Goal: Task Accomplishment & Management: Complete application form

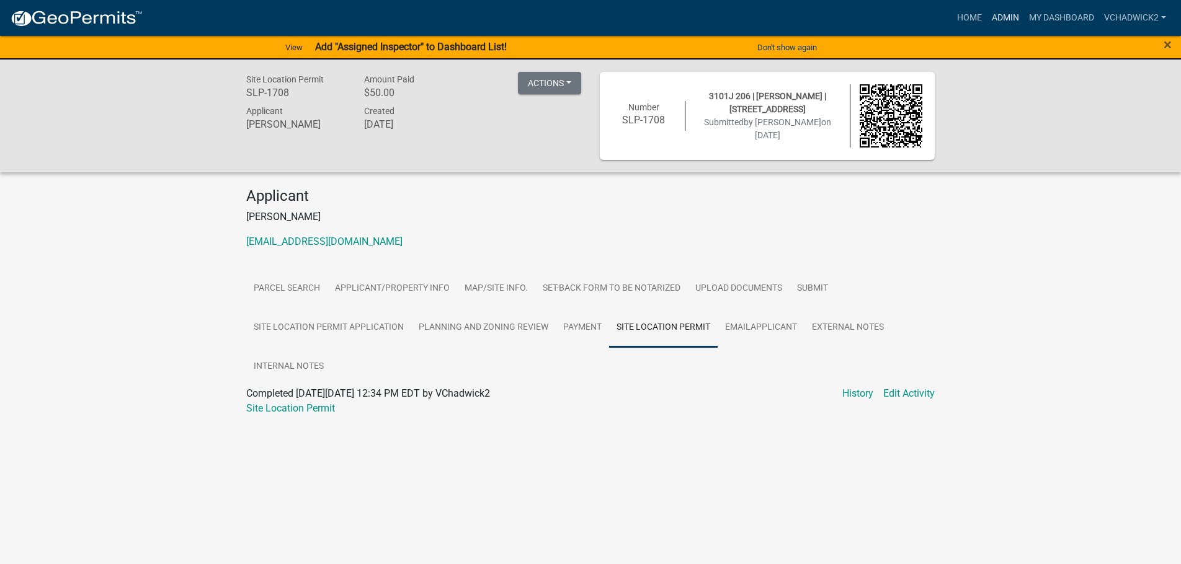
click at [1007, 14] on link "Admin" at bounding box center [1004, 18] width 37 height 24
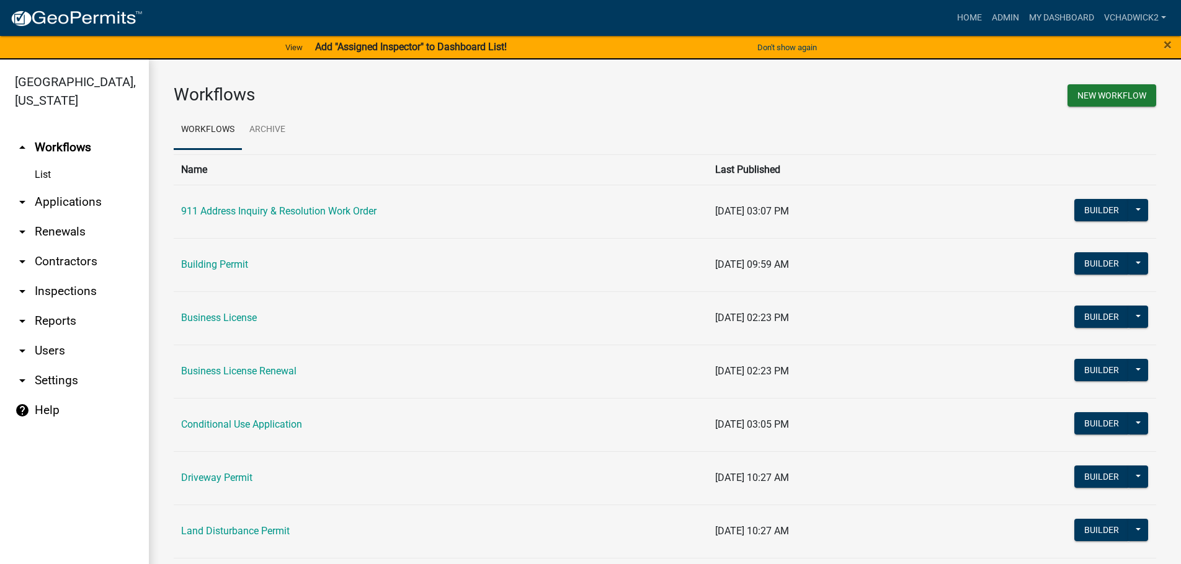
click at [63, 202] on link "arrow_drop_down Applications" at bounding box center [74, 202] width 149 height 30
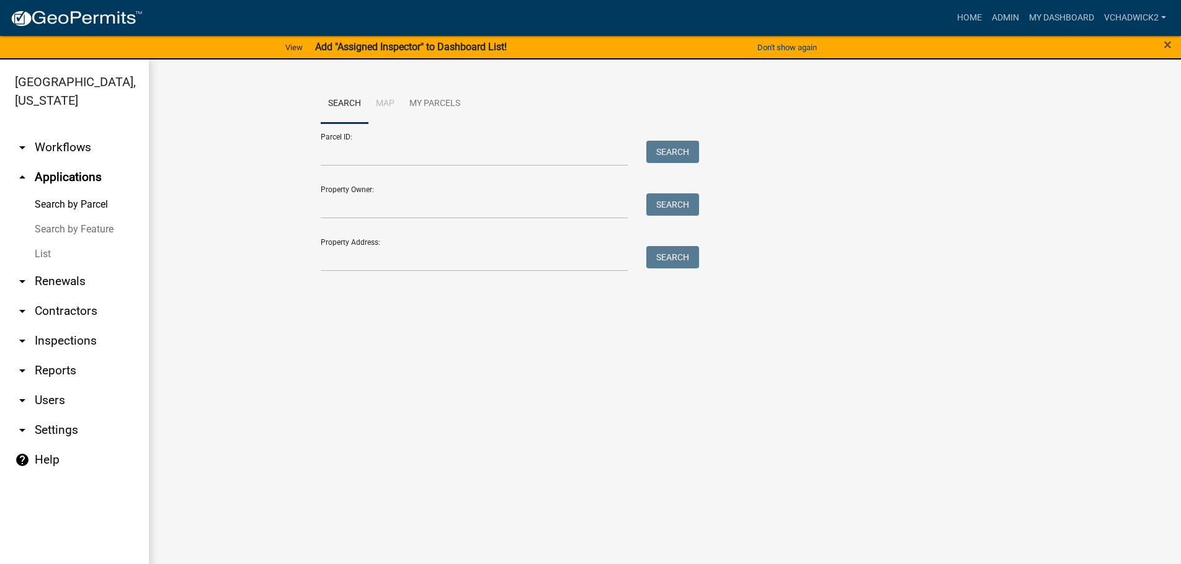
drag, startPoint x: 37, startPoint y: 254, endPoint x: 128, endPoint y: 217, distance: 98.8
click at [40, 252] on link "List" at bounding box center [74, 254] width 149 height 25
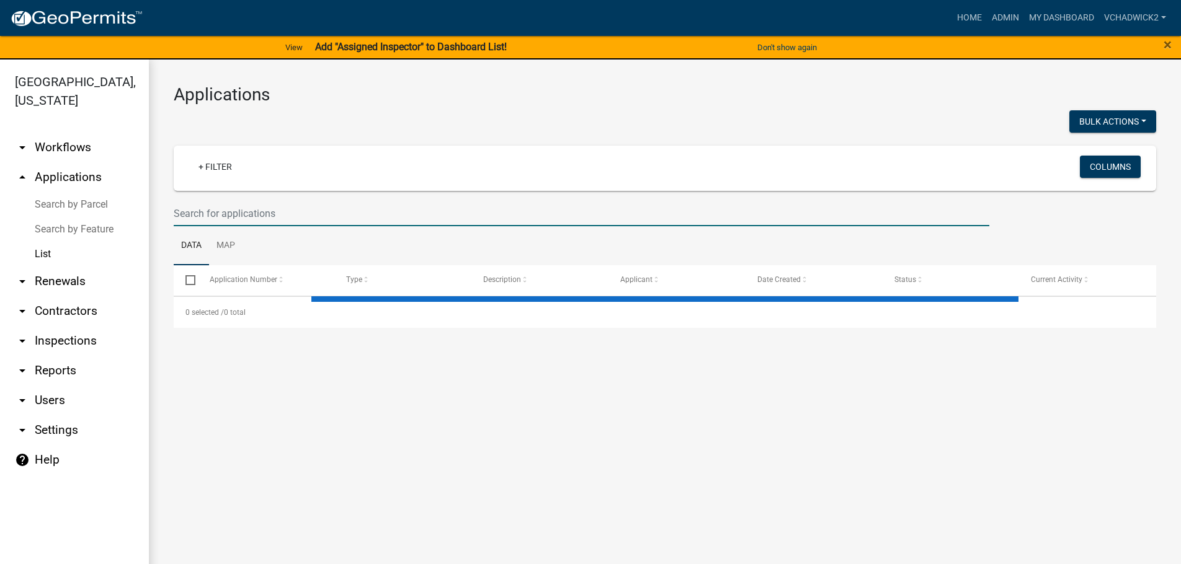
click at [350, 215] on input "text" at bounding box center [581, 213] width 815 height 25
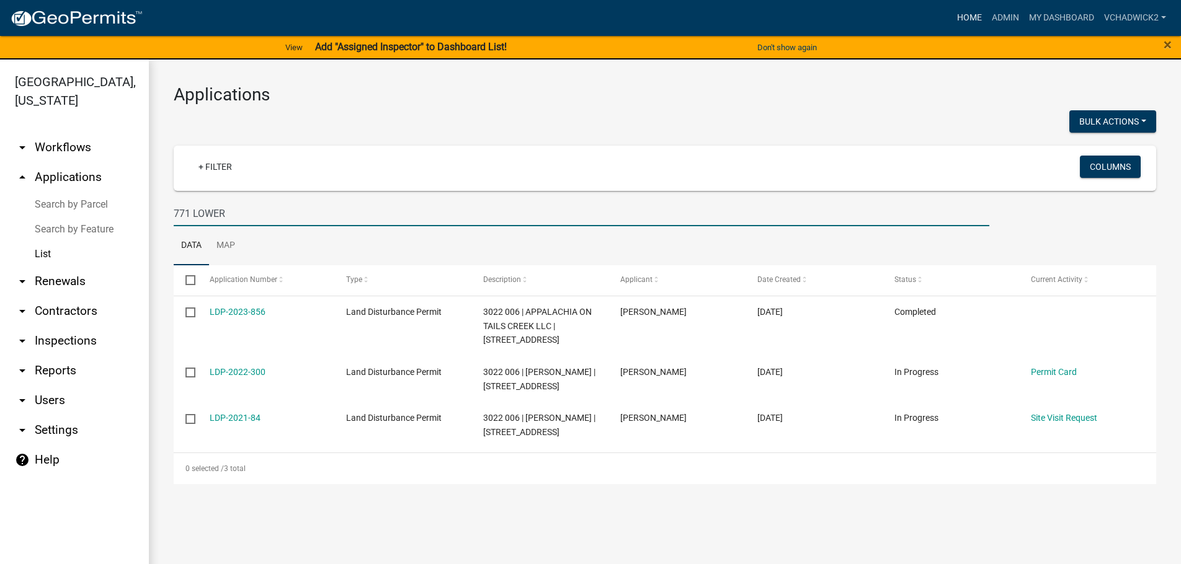
type input "771 LOWER"
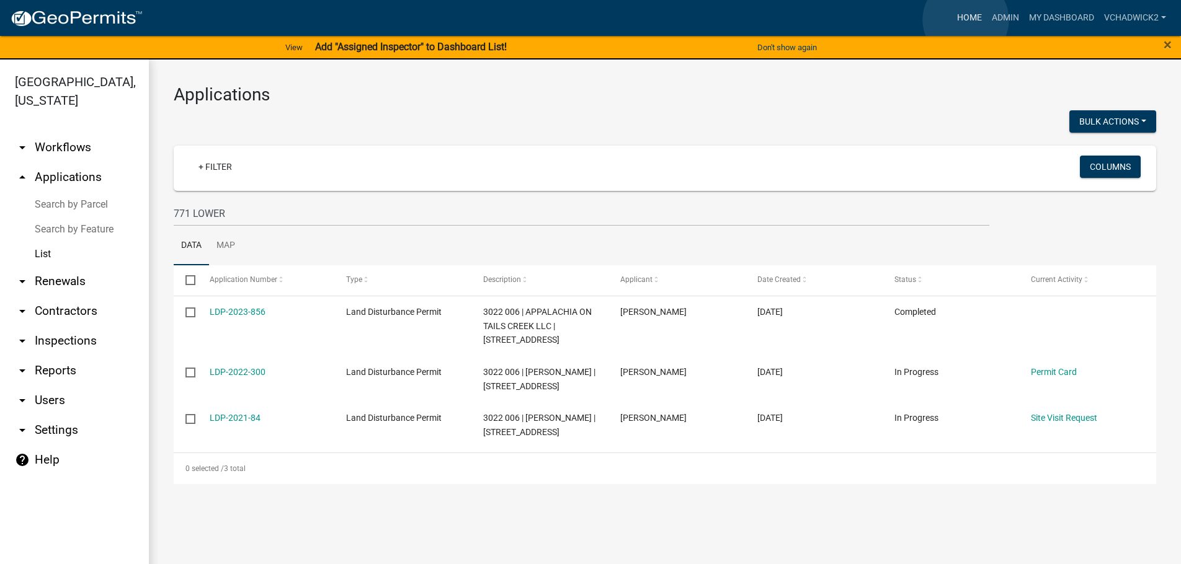
click at [965, 20] on link "Home" at bounding box center [969, 18] width 35 height 24
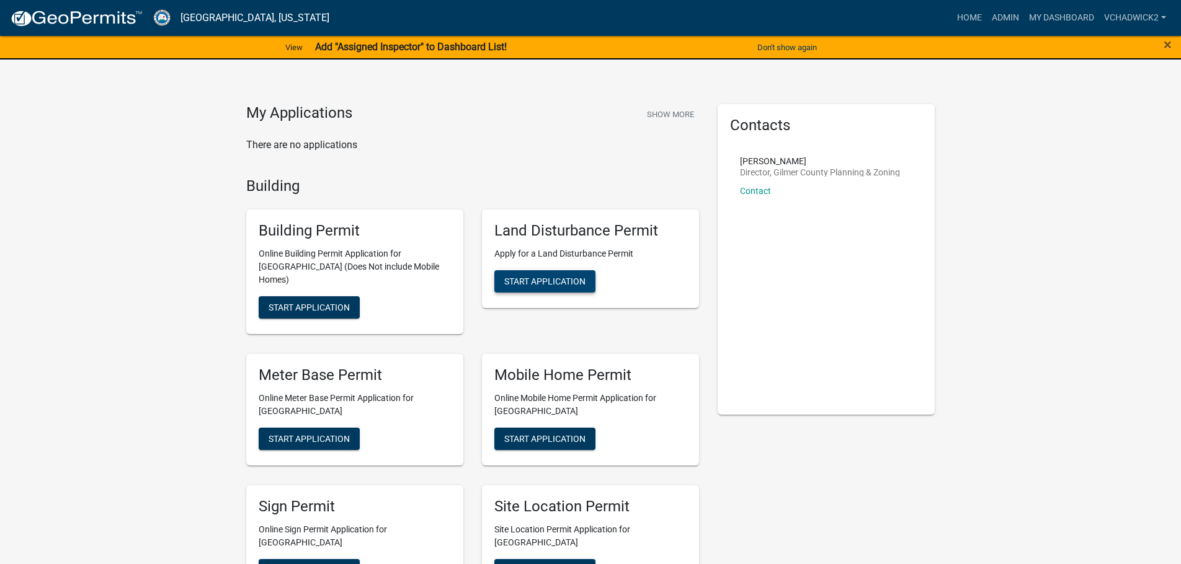
click at [547, 279] on span "Start Application" at bounding box center [544, 282] width 81 height 10
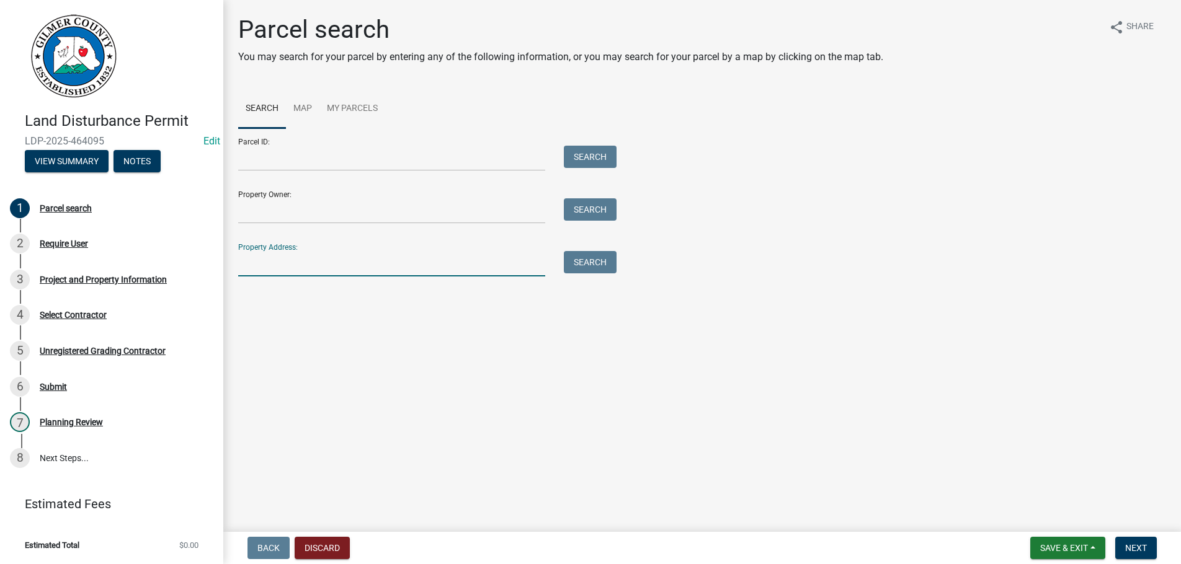
click at [257, 264] on input "Property Address:" at bounding box center [391, 263] width 307 height 25
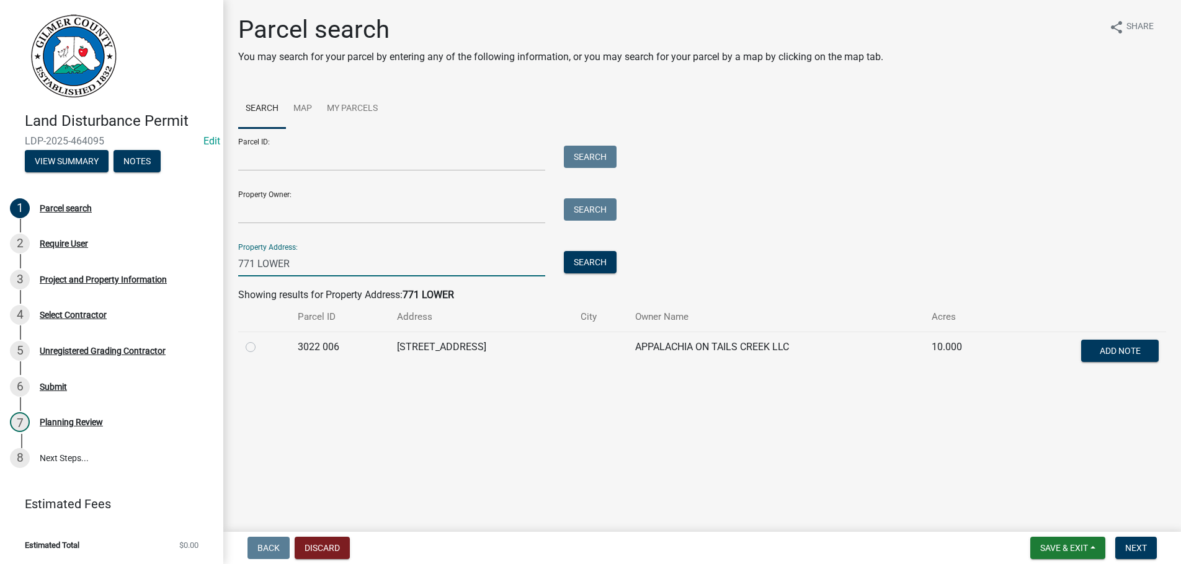
type input "771 LOWER"
click at [260, 340] on label at bounding box center [260, 340] width 0 height 0
click at [260, 344] on 006 "radio" at bounding box center [264, 344] width 8 height 8
radio 006 "true"
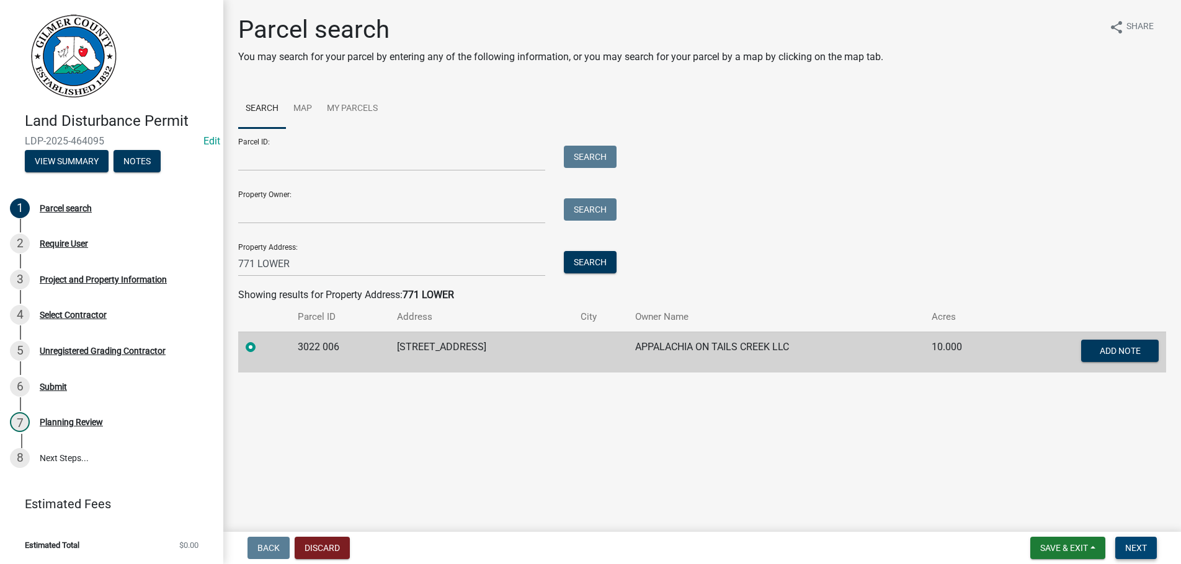
click at [1137, 540] on button "Next" at bounding box center [1136, 548] width 42 height 22
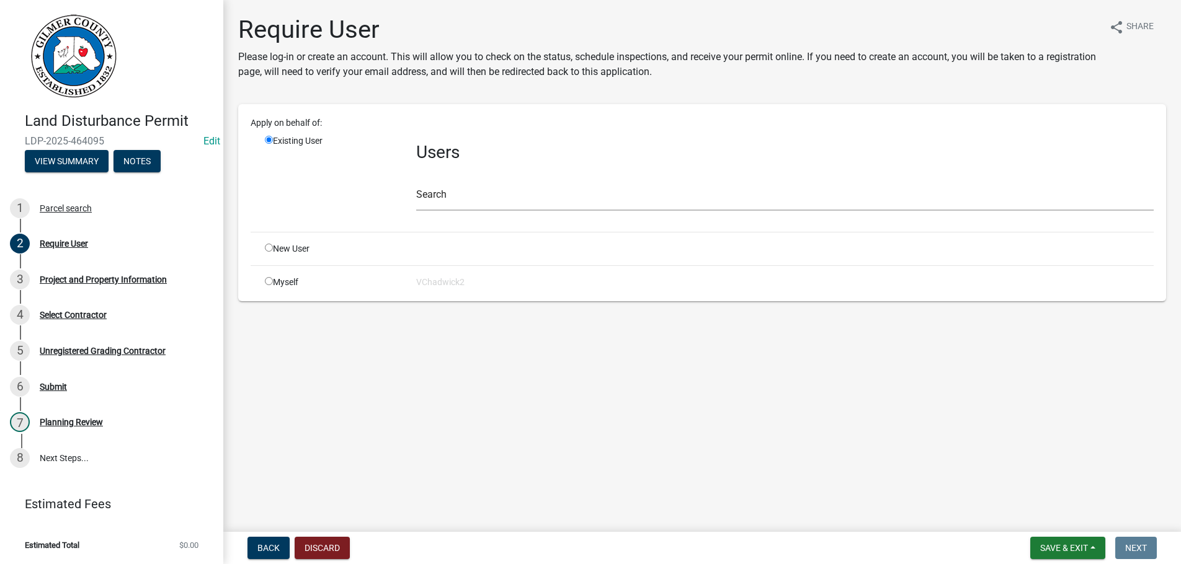
click at [487, 184] on div "Search" at bounding box center [784, 189] width 737 height 43
click at [470, 195] on input "text" at bounding box center [784, 197] width 737 height 25
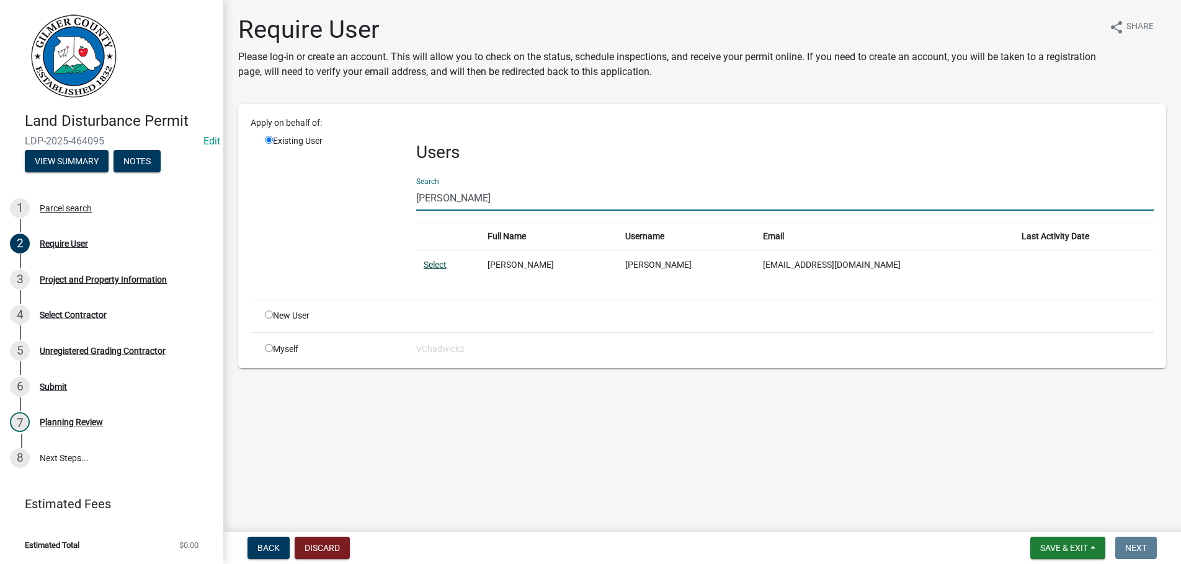
type input "[PERSON_NAME]"
click at [425, 260] on link "Select" at bounding box center [434, 265] width 23 height 10
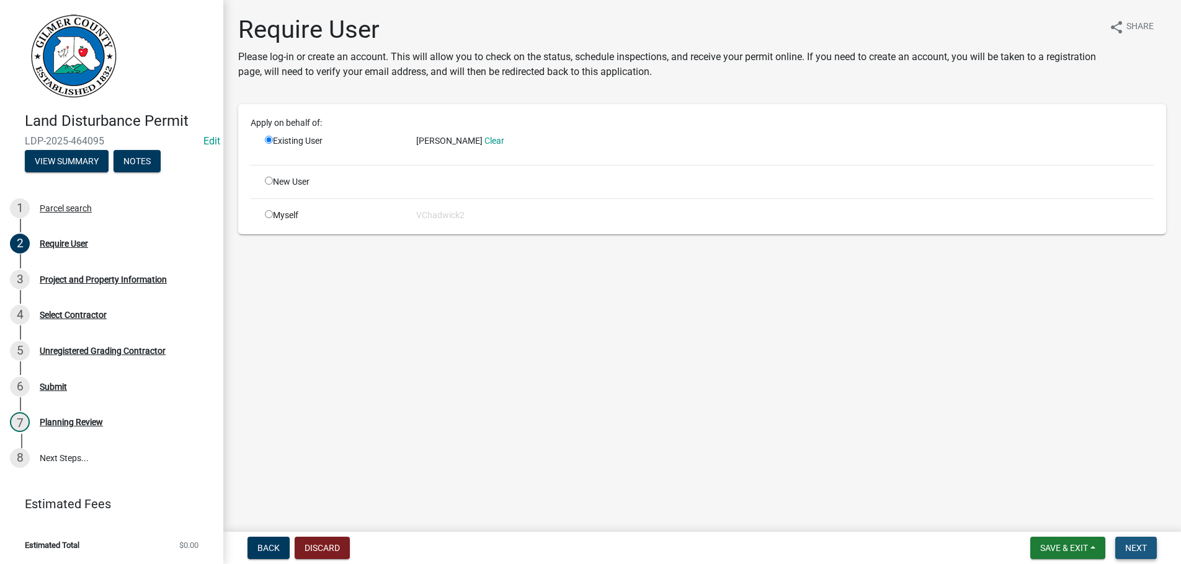
click at [1127, 547] on span "Next" at bounding box center [1136, 548] width 22 height 10
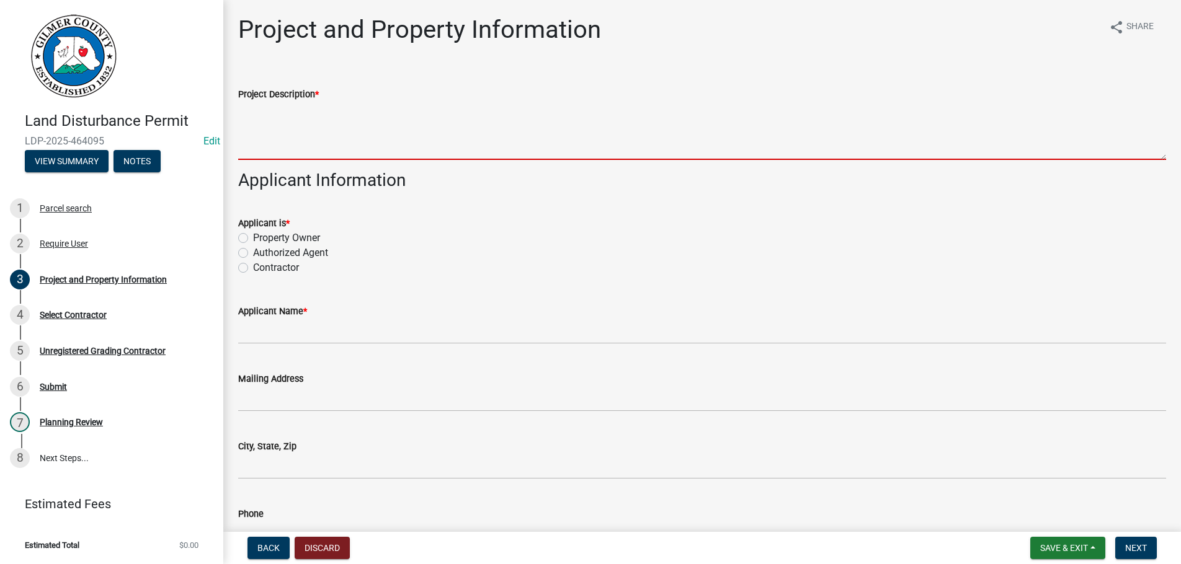
click at [392, 136] on textarea "Project Description *" at bounding box center [702, 131] width 928 height 58
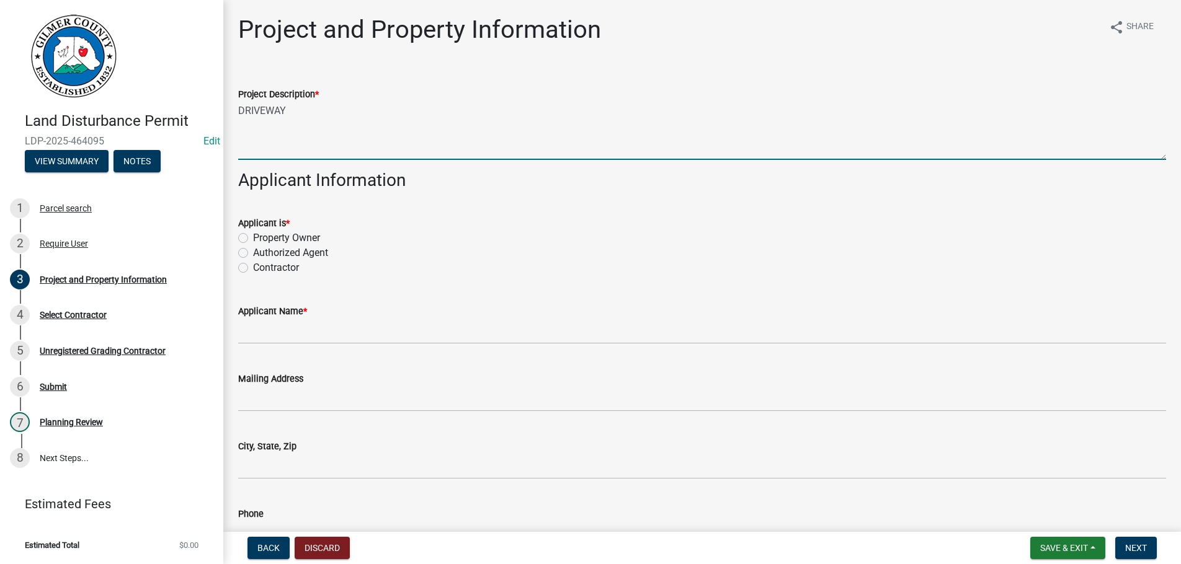
type textarea "DRIVEWAY"
drag, startPoint x: 242, startPoint y: 237, endPoint x: 242, endPoint y: 250, distance: 13.6
click at [253, 237] on label "Property Owner" at bounding box center [286, 238] width 67 height 15
click at [253, 237] on input "Property Owner" at bounding box center [257, 235] width 8 height 8
radio input "true"
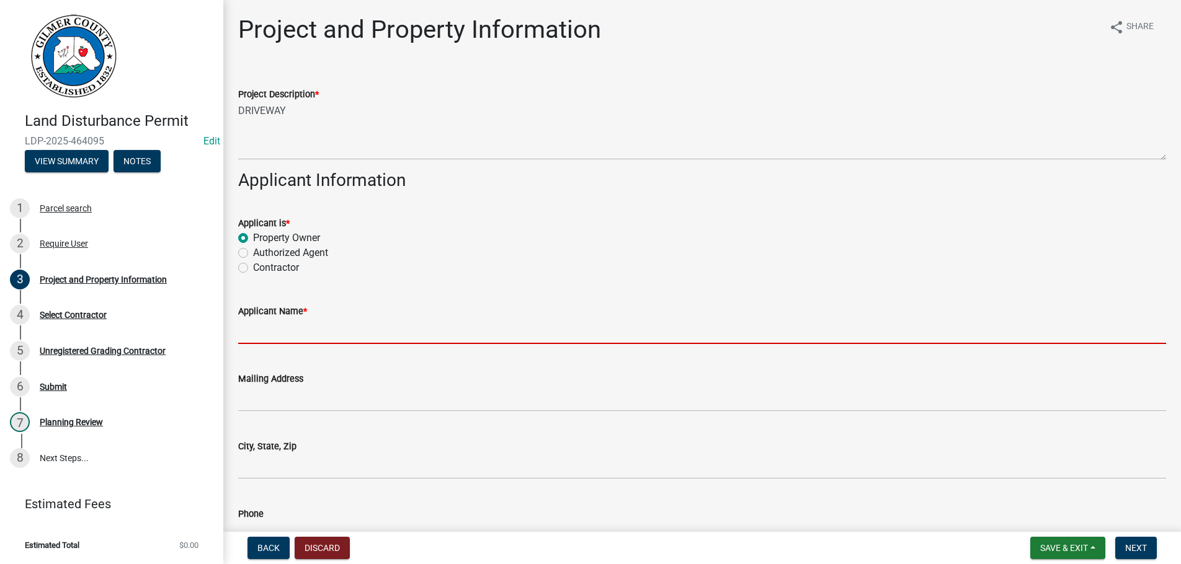
click at [329, 324] on input "Applicant Name *" at bounding box center [702, 331] width 928 height 25
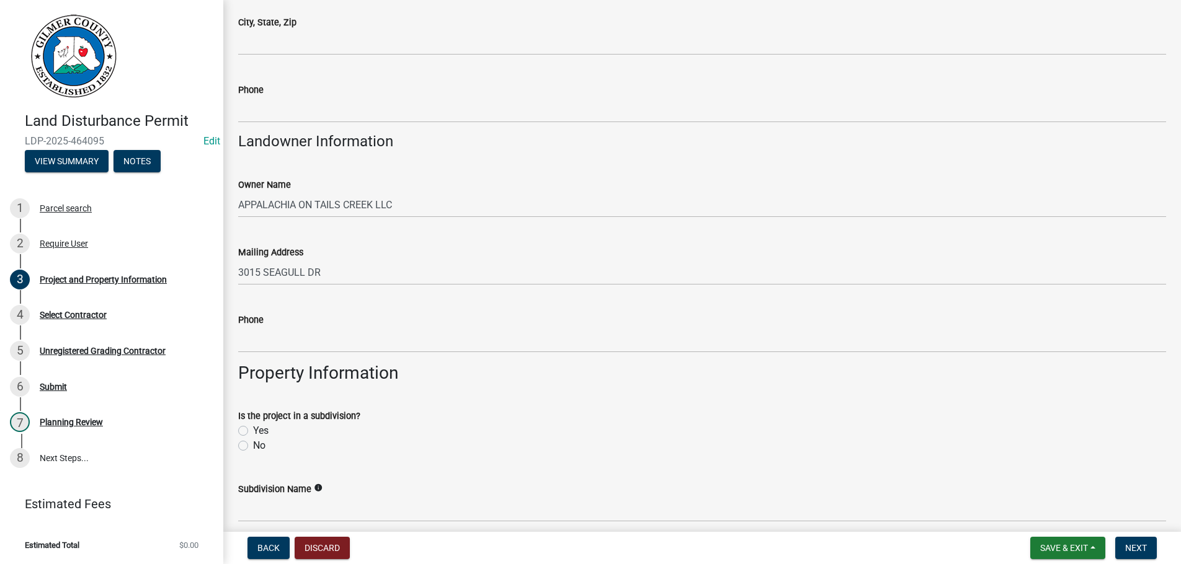
type input "[PERSON_NAME]"
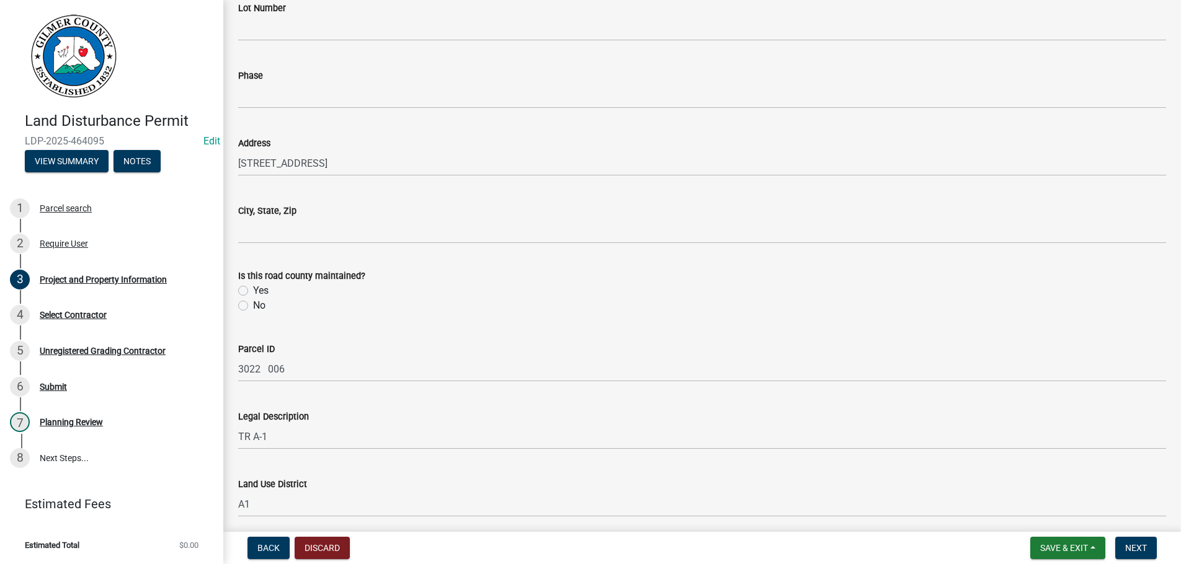
scroll to position [983, 0]
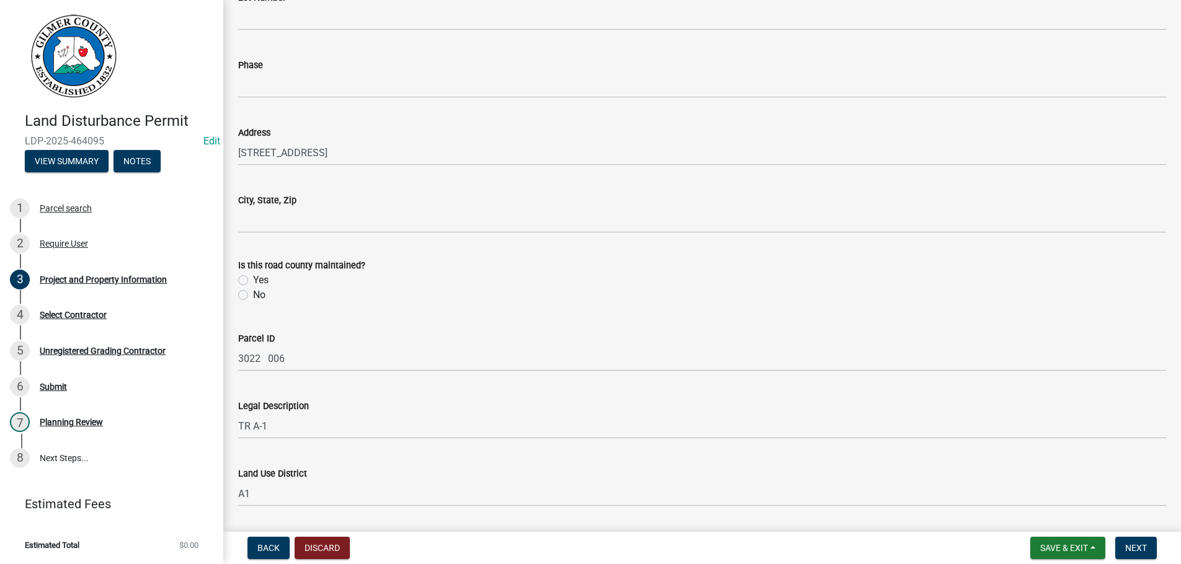
type input "[PHONE_NUMBER]"
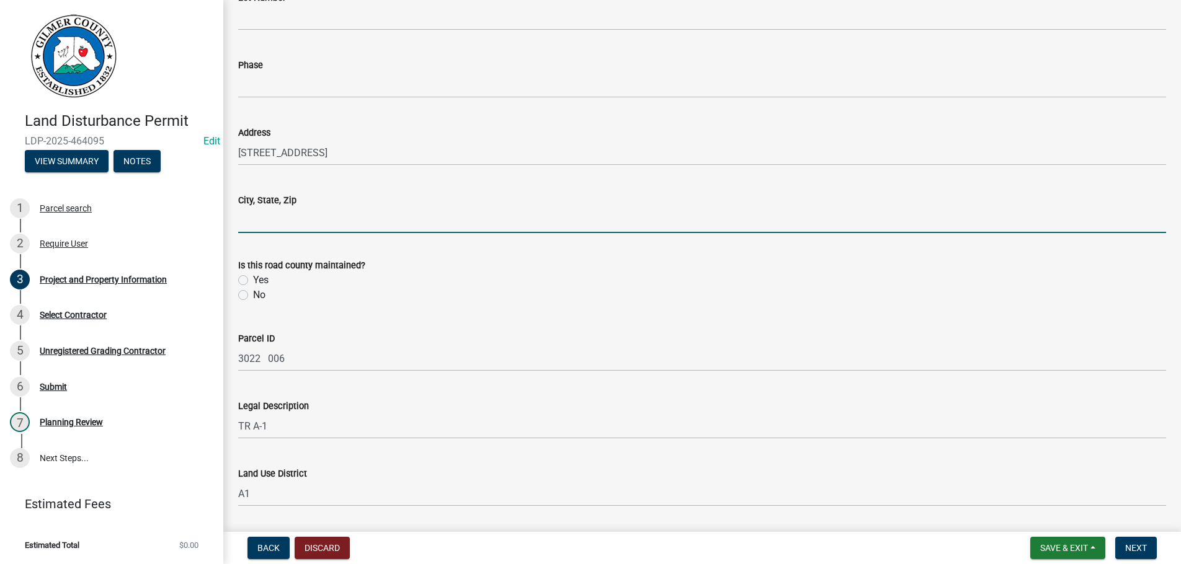
click at [293, 218] on input "City, State, Zip" at bounding box center [702, 220] width 928 height 25
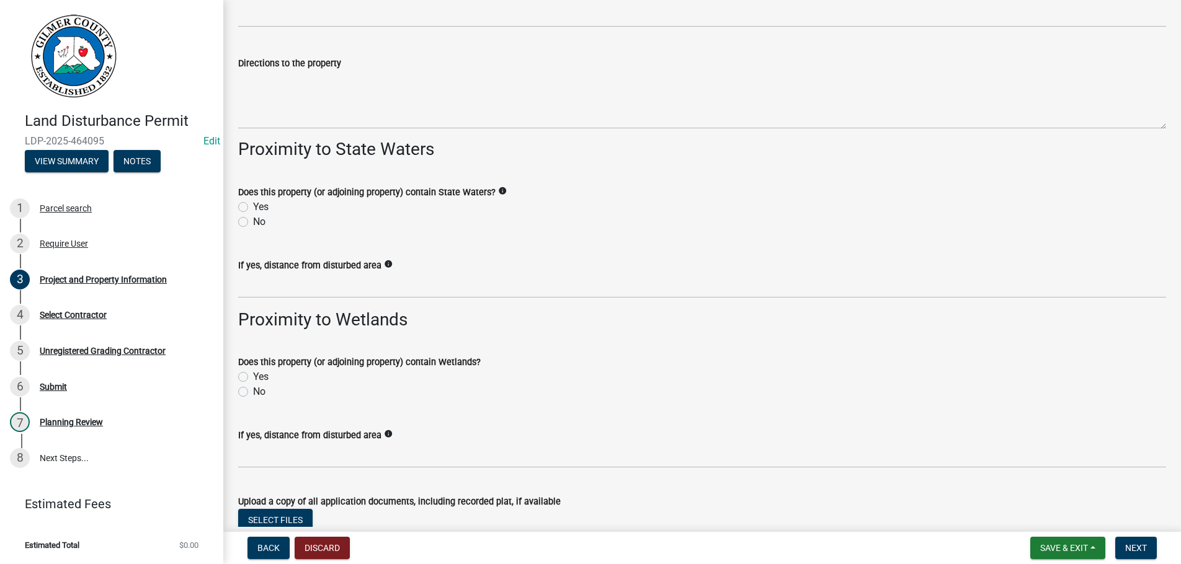
scroll to position [1478, 0]
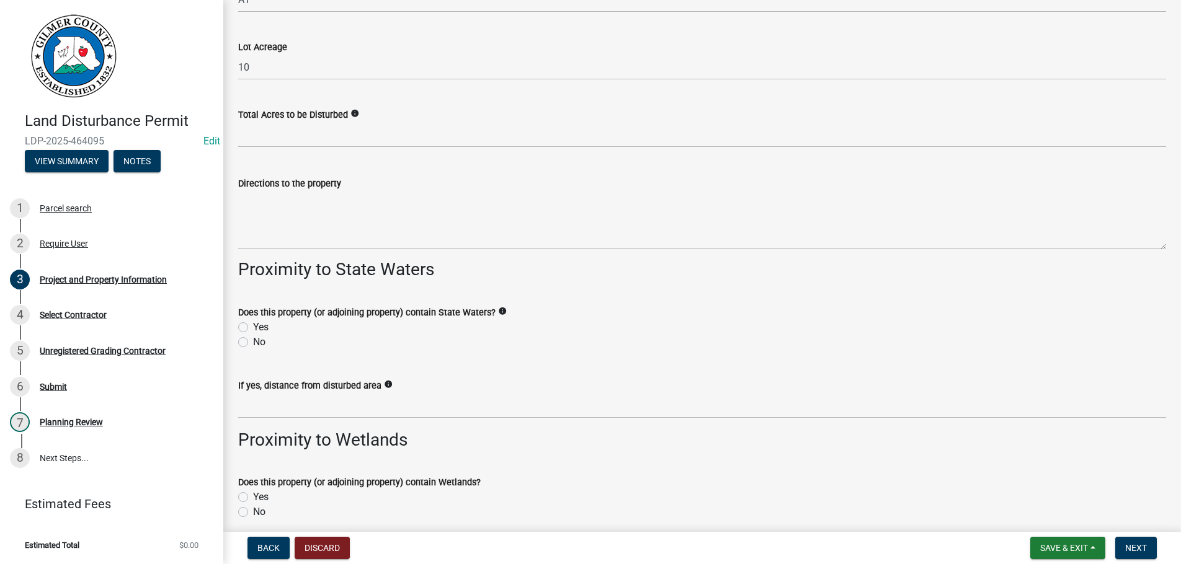
type input "ELLIJAY GA 30540"
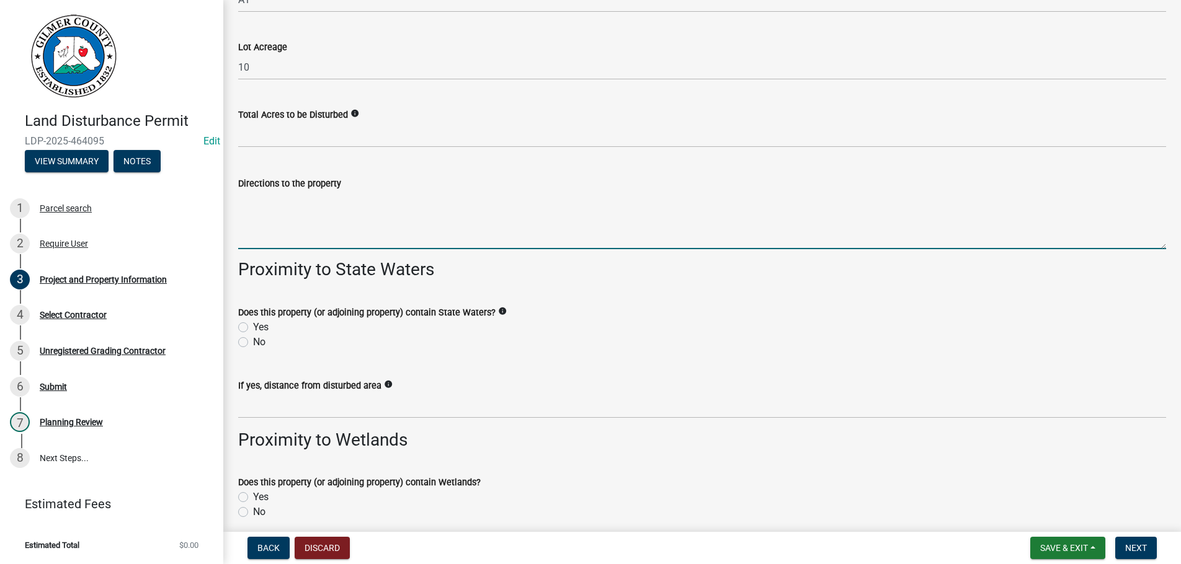
click at [265, 216] on textarea "Directions to the property" at bounding box center [702, 220] width 928 height 58
type textarea "YOU KNOW THE WAY"
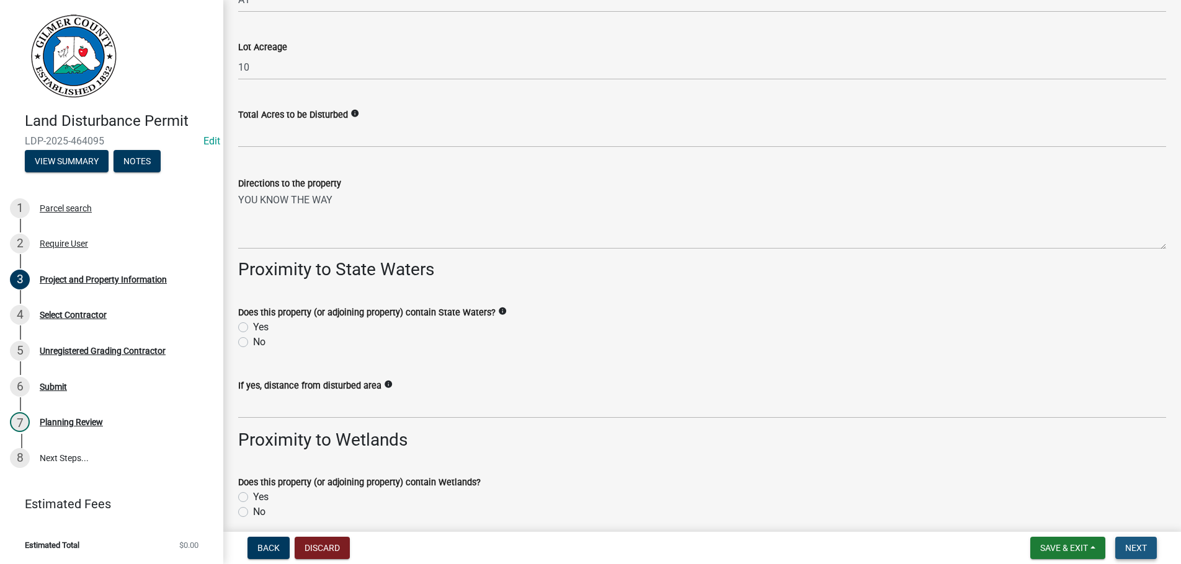
click at [1133, 546] on span "Next" at bounding box center [1136, 548] width 22 height 10
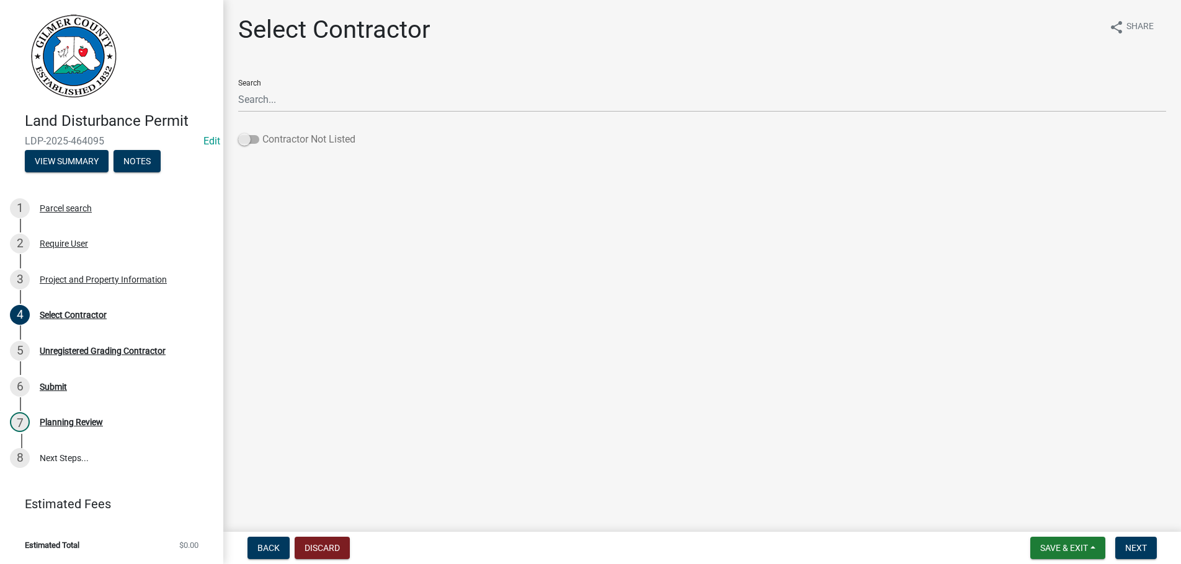
click at [252, 141] on span at bounding box center [248, 139] width 21 height 9
click at [262, 132] on input "Contractor Not Listed" at bounding box center [262, 132] width 0 height 0
click at [1137, 543] on button "Next" at bounding box center [1136, 548] width 42 height 22
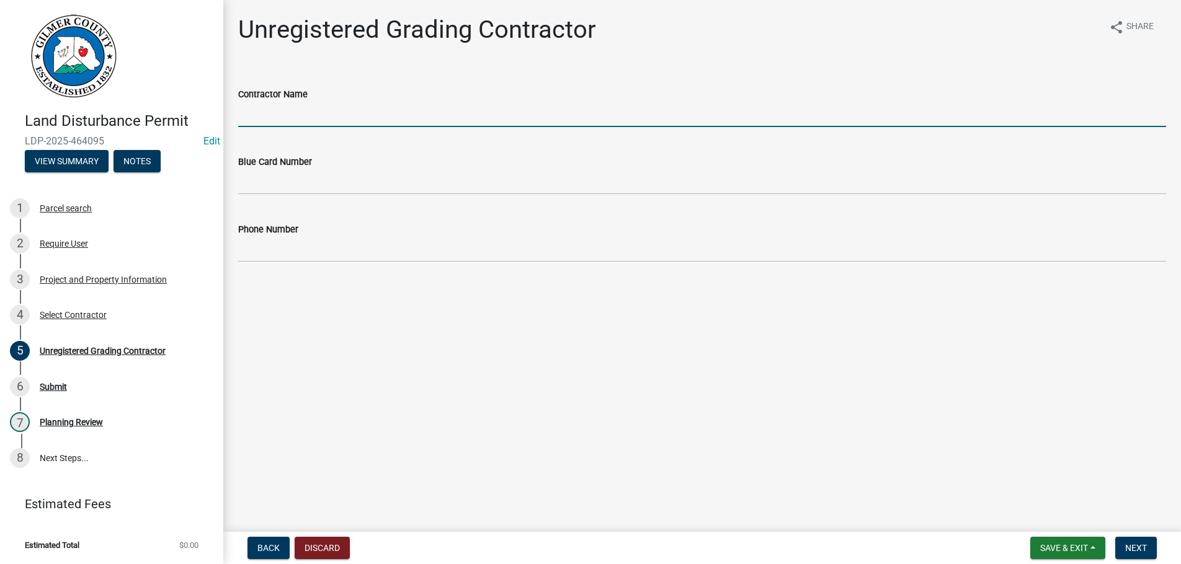
click at [303, 115] on input "Contractor Name" at bounding box center [702, 114] width 928 height 25
type input "[PERSON_NAME]"
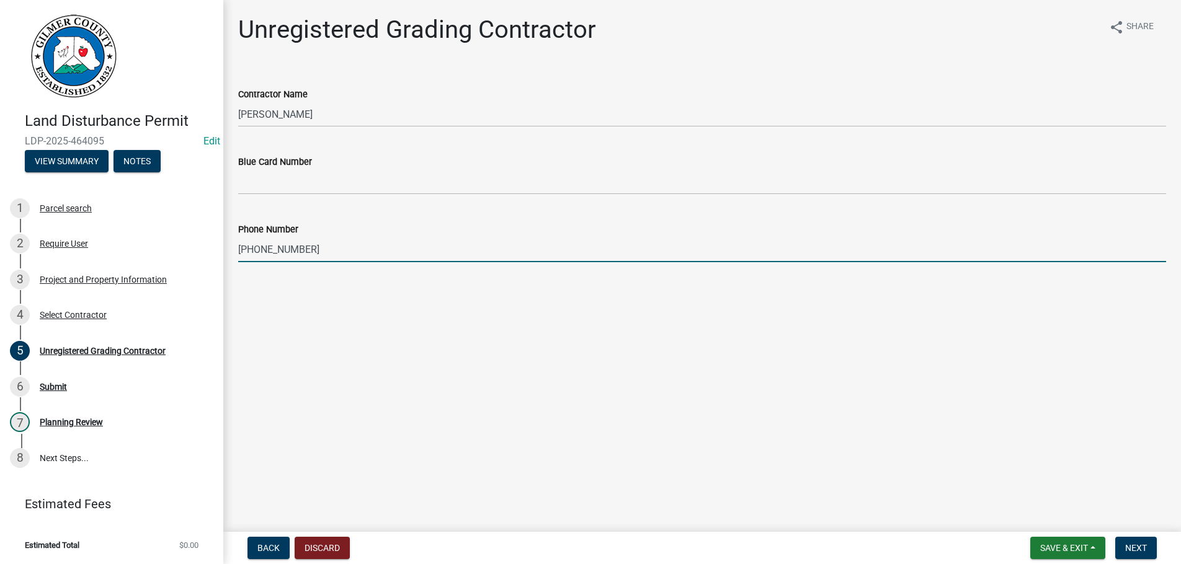
type input "[PHONE_NUMBER]"
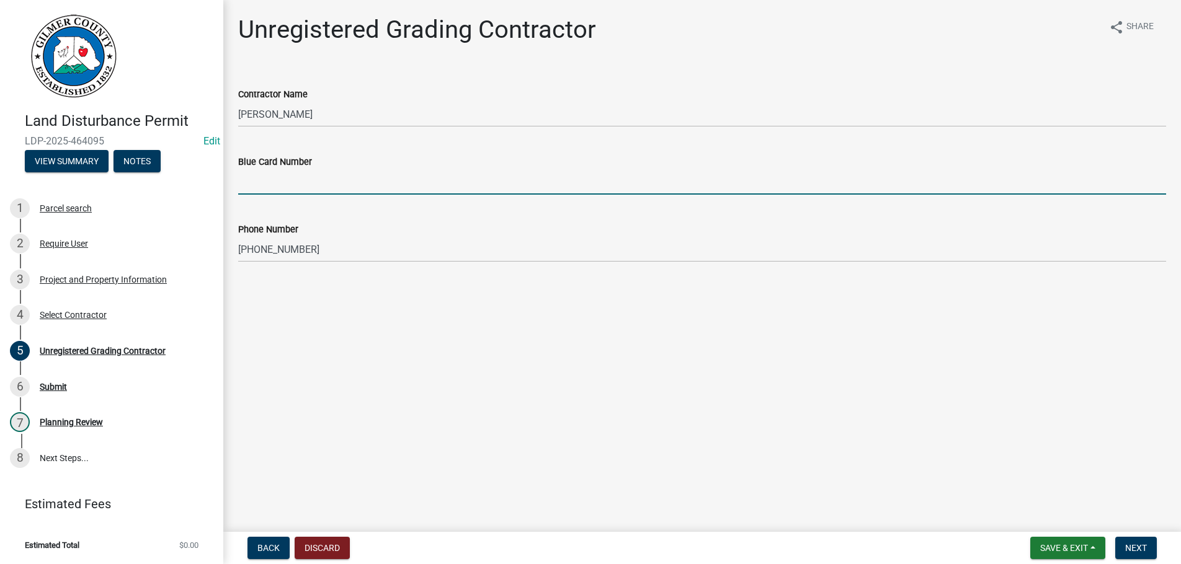
click at [350, 188] on input "Blue Card Number" at bounding box center [702, 181] width 928 height 25
type input "90262"
click at [1125, 549] on span "Next" at bounding box center [1136, 548] width 22 height 10
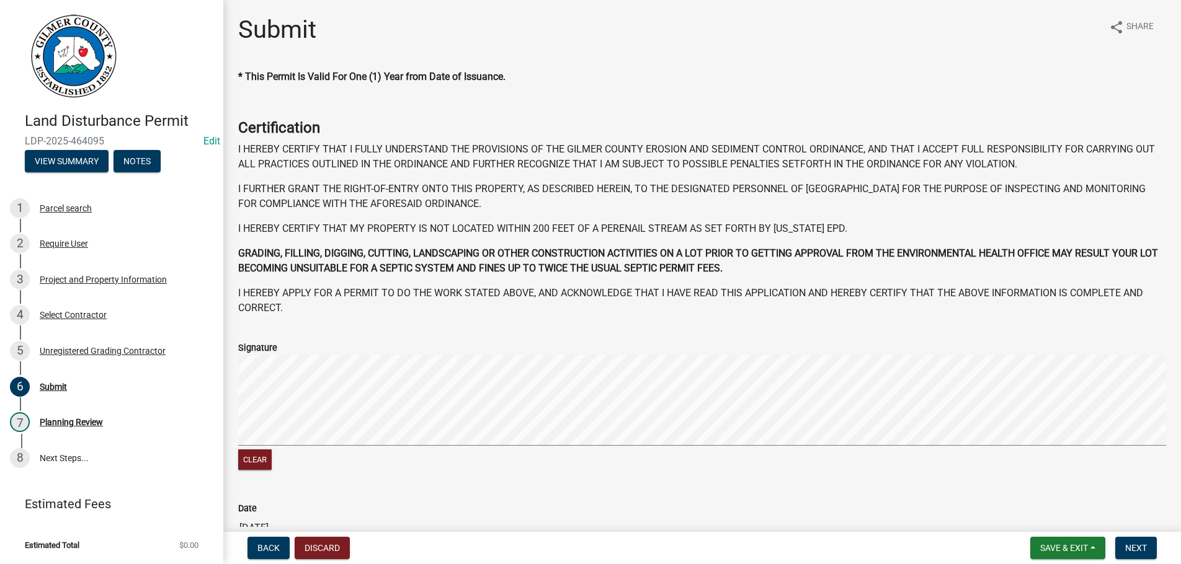
scroll to position [128, 0]
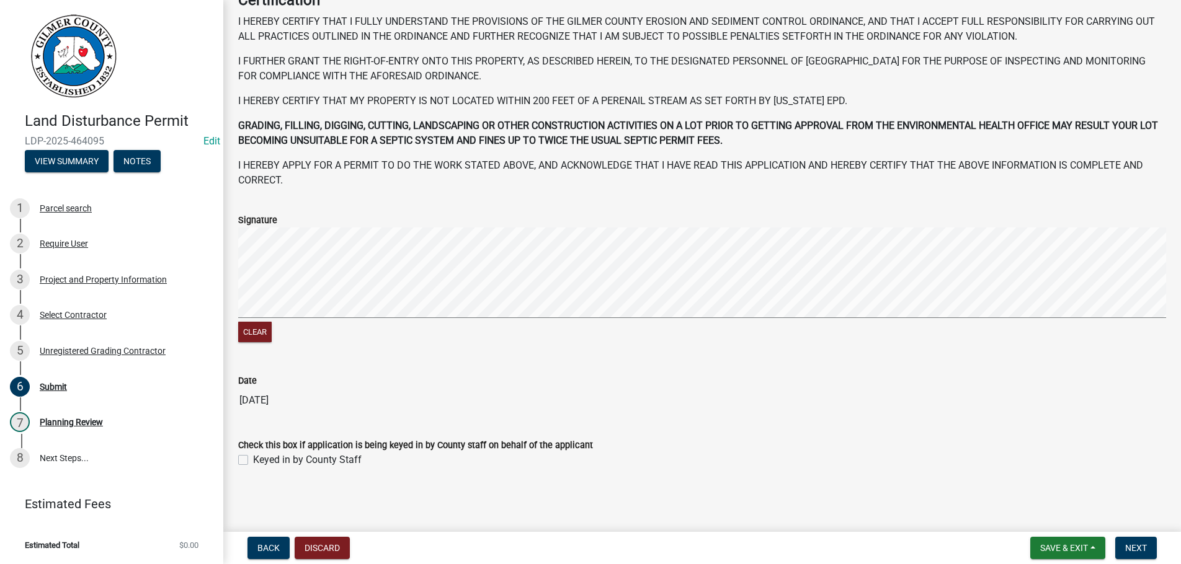
click at [249, 458] on div "Keyed in by County Staff" at bounding box center [702, 460] width 928 height 15
drag, startPoint x: 245, startPoint y: 460, endPoint x: 378, endPoint y: 480, distance: 134.8
click at [253, 460] on label "Keyed in by County Staff" at bounding box center [307, 460] width 109 height 15
click at [253, 460] on input "Keyed in by County Staff" at bounding box center [257, 457] width 8 height 8
checkbox input "true"
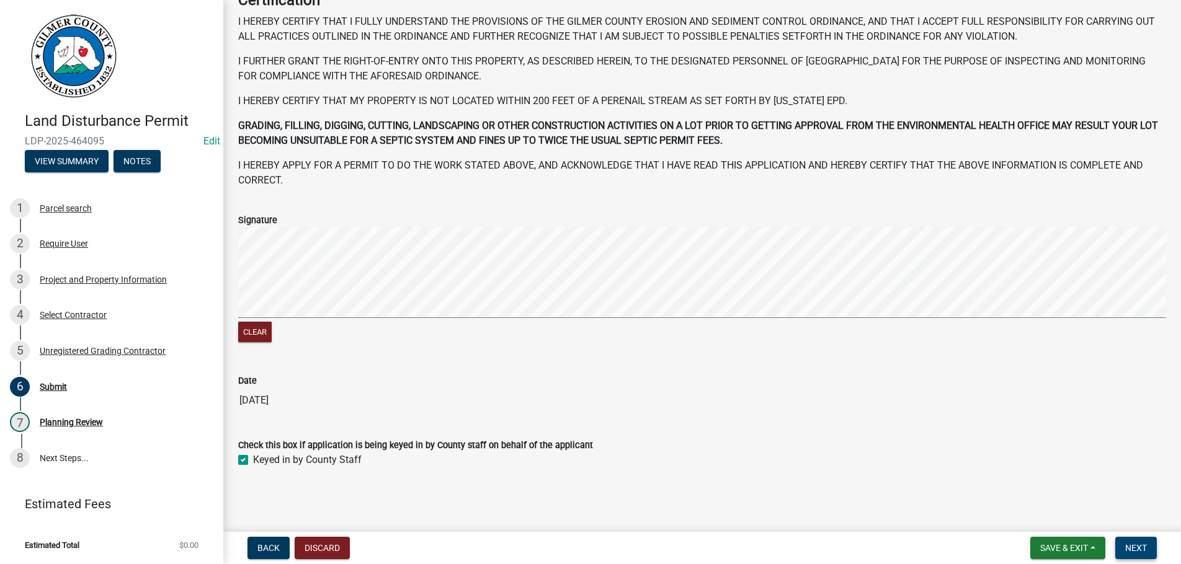
click at [1137, 542] on button "Next" at bounding box center [1136, 548] width 42 height 22
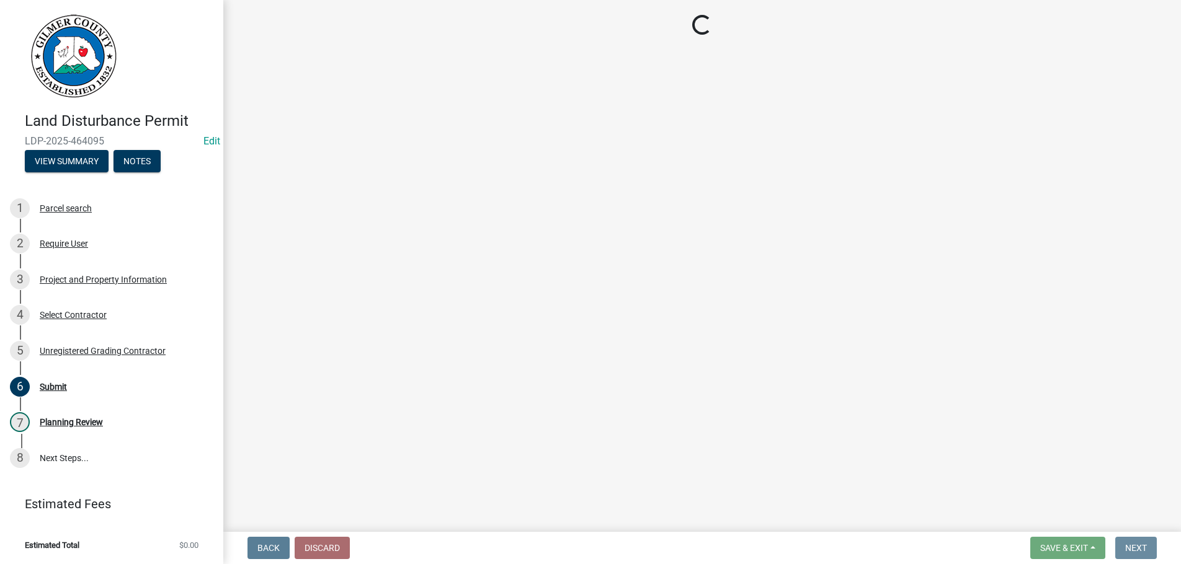
scroll to position [0, 0]
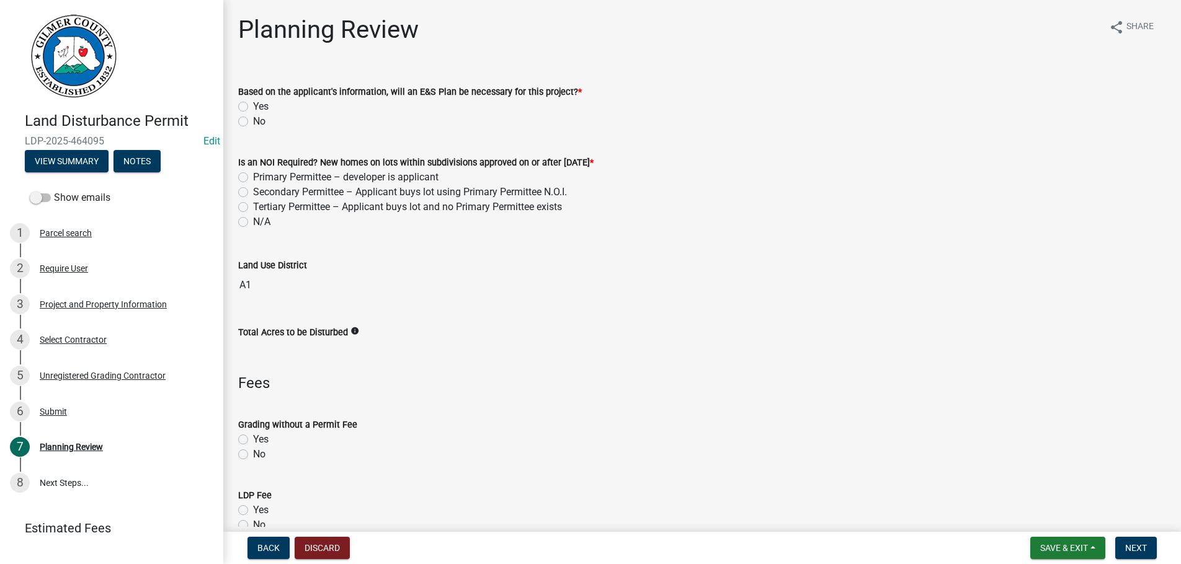
click at [253, 120] on label "No" at bounding box center [259, 121] width 12 height 15
click at [253, 120] on input "No" at bounding box center [257, 118] width 8 height 8
radio input "true"
click at [253, 221] on label "N/A" at bounding box center [261, 222] width 17 height 15
click at [253, 221] on input "N/A" at bounding box center [257, 219] width 8 height 8
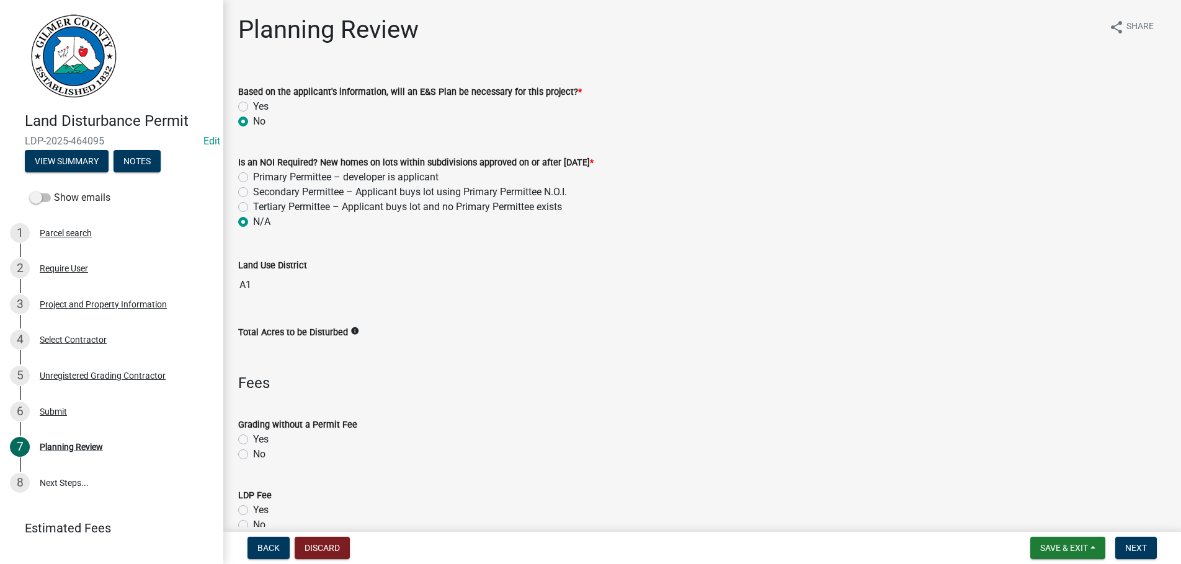
radio input "true"
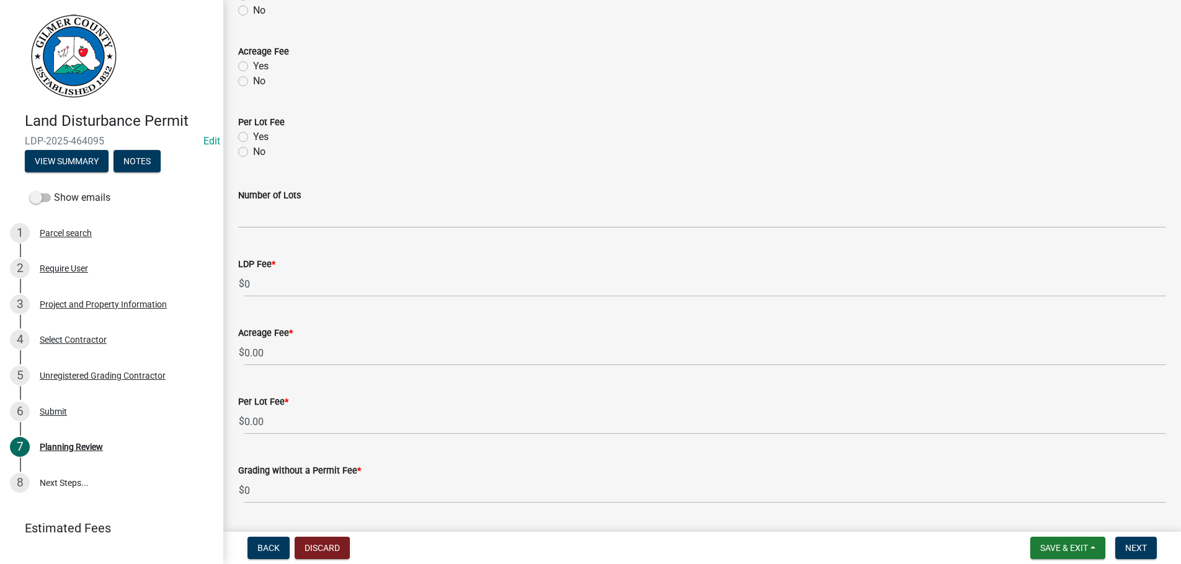
scroll to position [495, 0]
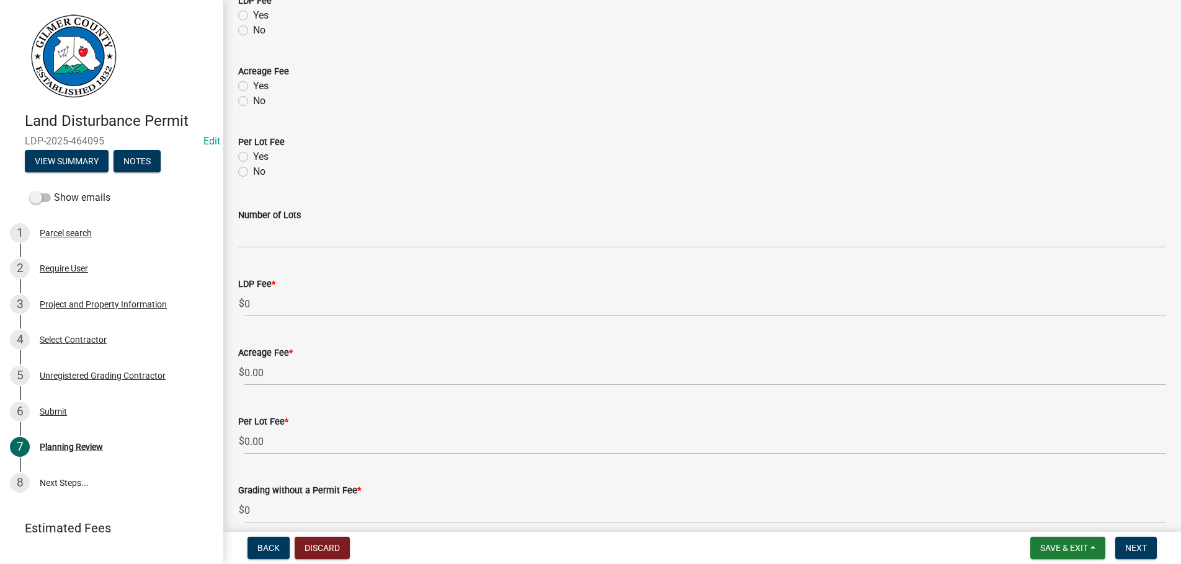
click at [253, 14] on label "Yes" at bounding box center [261, 15] width 16 height 15
click at [253, 14] on input "Yes" at bounding box center [257, 12] width 8 height 8
radio input "true"
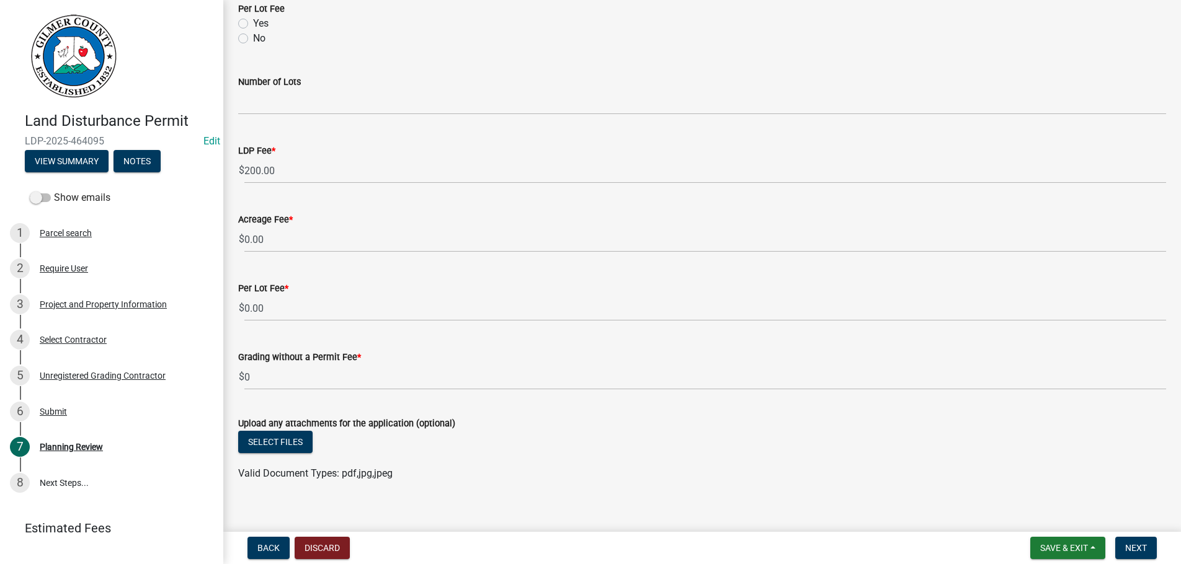
scroll to position [642, 0]
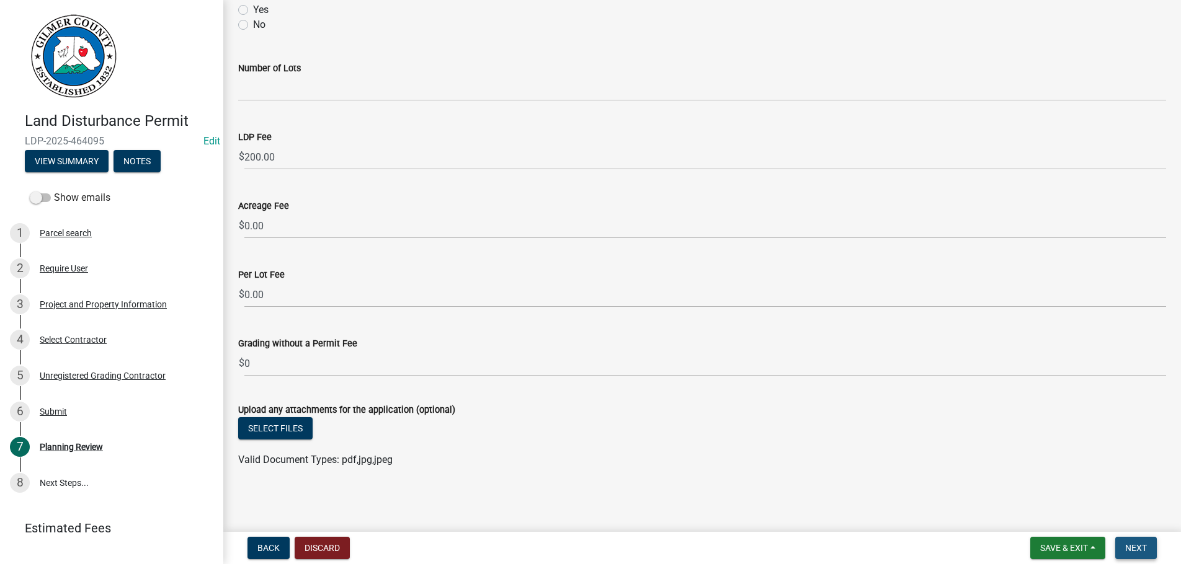
click at [1124, 544] on button "Next" at bounding box center [1136, 548] width 42 height 22
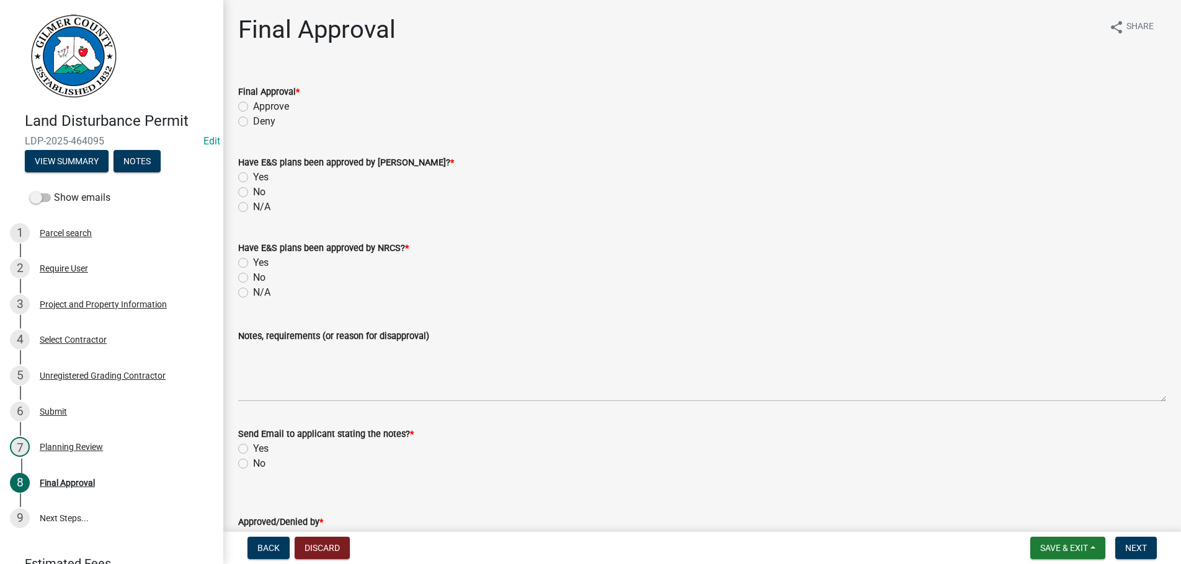
click at [253, 104] on label "Approve" at bounding box center [271, 106] width 36 height 15
click at [253, 104] on input "Approve" at bounding box center [257, 103] width 8 height 8
radio input "true"
click at [253, 205] on label "N/A" at bounding box center [261, 207] width 17 height 15
click at [253, 205] on input "N/A" at bounding box center [257, 204] width 8 height 8
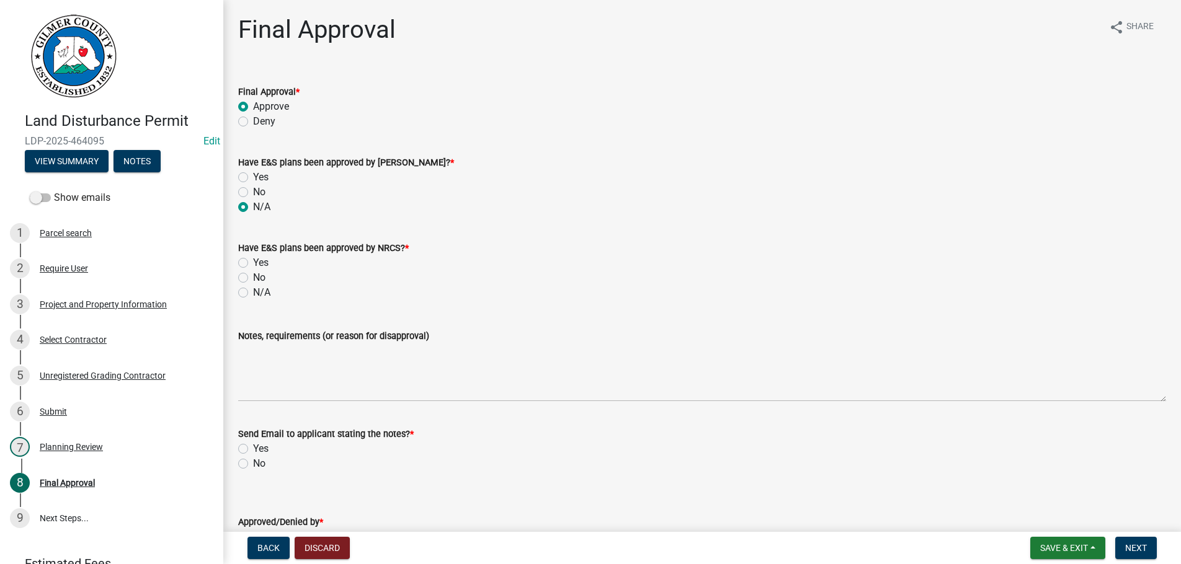
radio input "true"
click at [253, 292] on label "N/A" at bounding box center [261, 292] width 17 height 15
click at [253, 292] on input "N/A" at bounding box center [257, 289] width 8 height 8
radio input "true"
click at [253, 462] on label "No" at bounding box center [259, 463] width 12 height 15
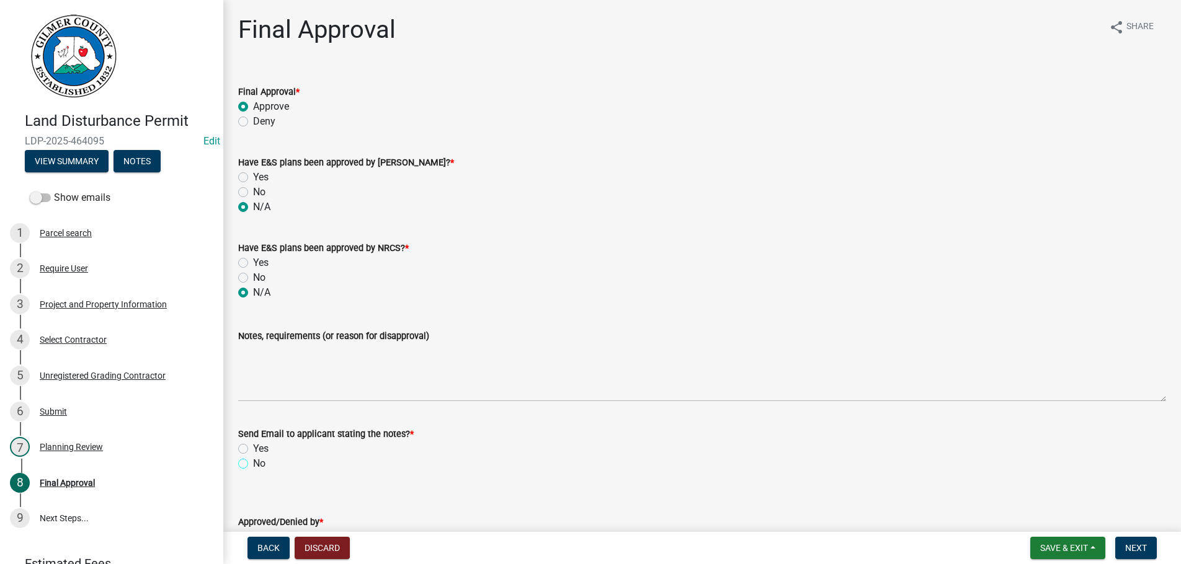
click at [253, 462] on input "No" at bounding box center [257, 460] width 8 height 8
radio input "true"
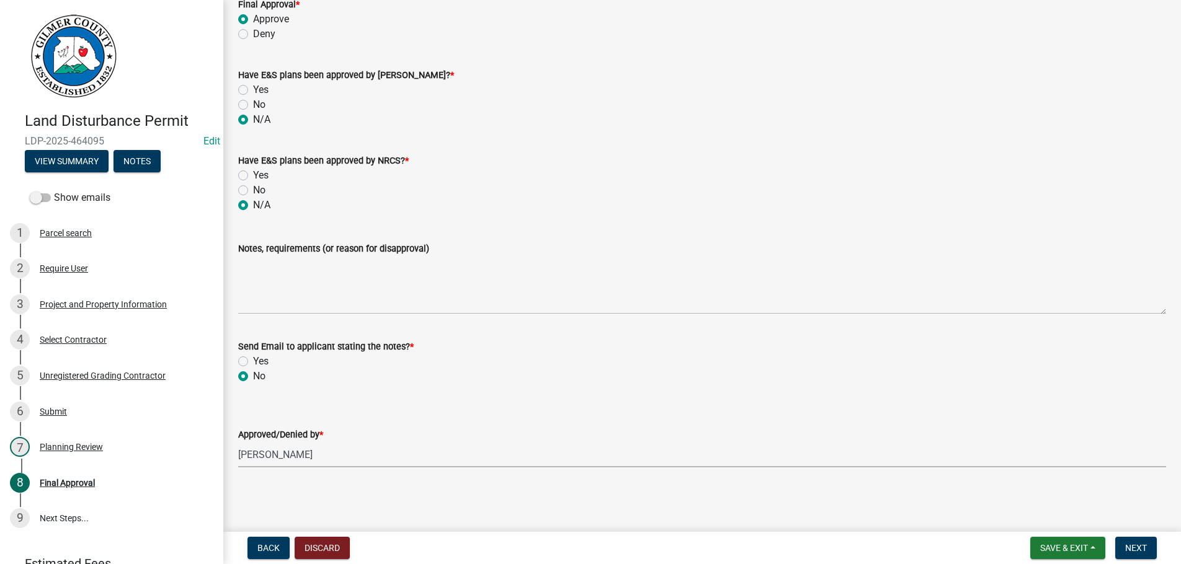
select select "b44f7338-8171-40f4-83dd-b8ba3065c966"
click at [1135, 547] on span "Next" at bounding box center [1136, 548] width 22 height 10
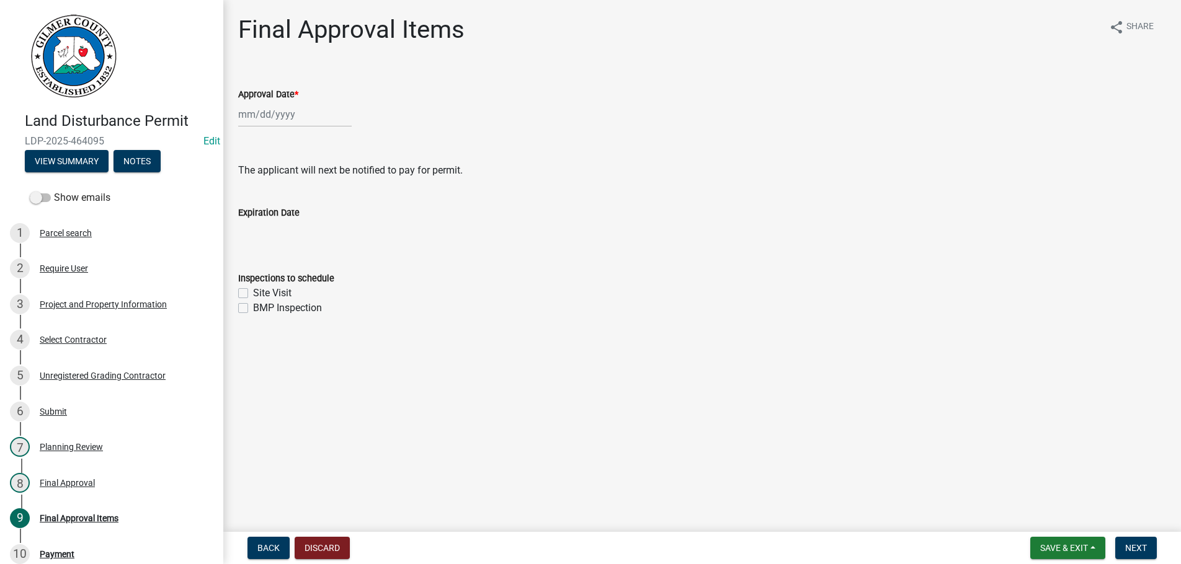
click at [307, 100] on div "Approval Date *" at bounding box center [702, 94] width 928 height 15
click at [304, 119] on input "Approval Date *" at bounding box center [294, 114] width 113 height 25
select select "8"
select select "2025"
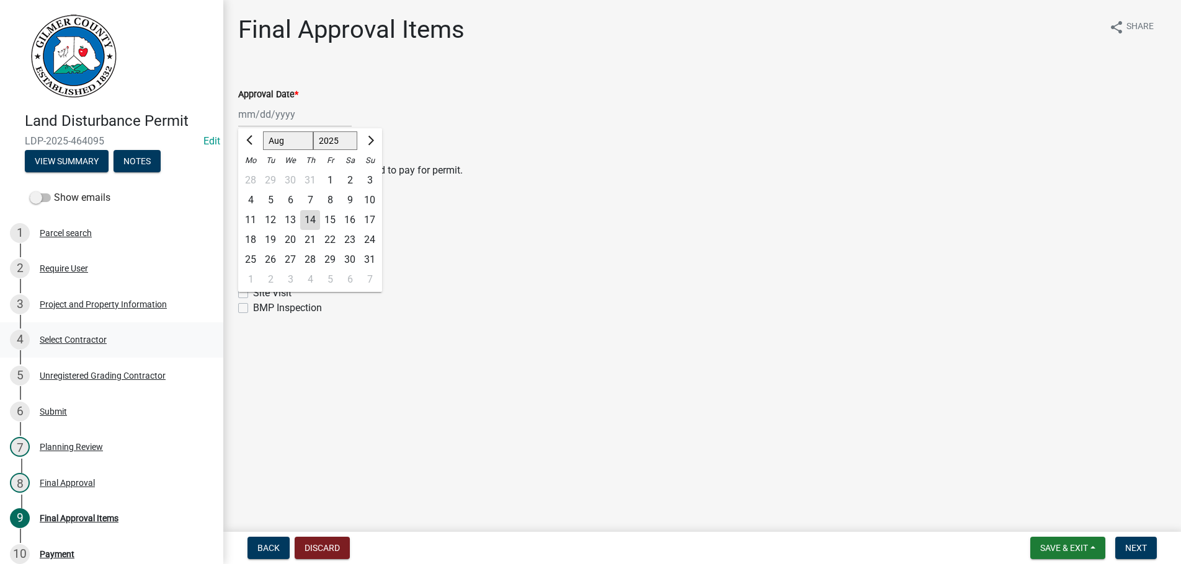
type input "[DATE]"
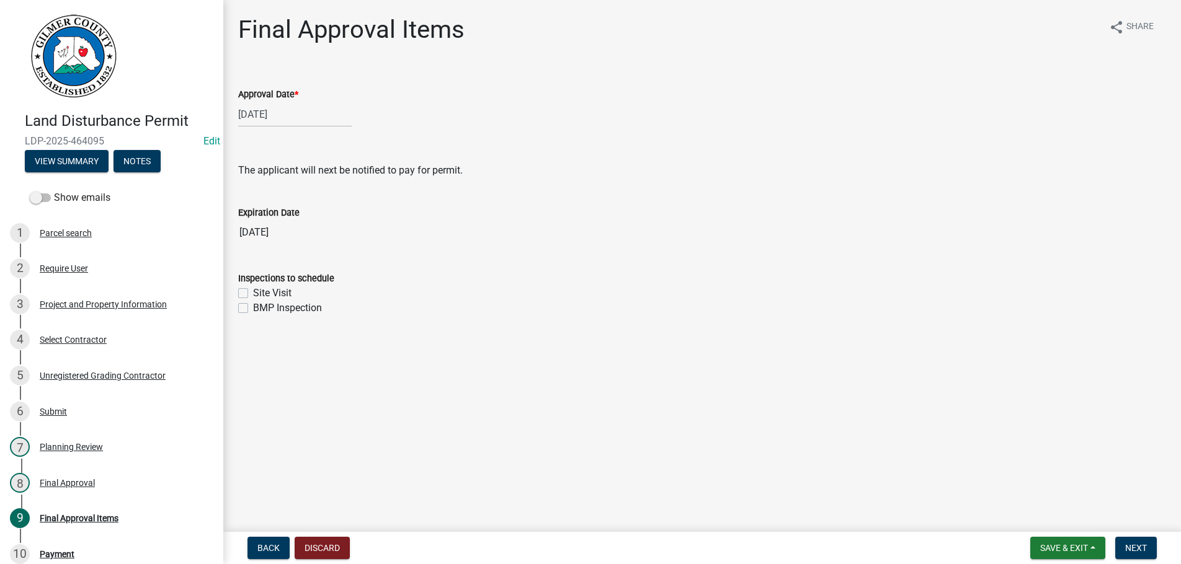
click at [253, 290] on label "Site Visit" at bounding box center [272, 293] width 38 height 15
click at [253, 290] on input "Site Visit" at bounding box center [257, 290] width 8 height 8
checkbox input "true"
checkbox input "false"
click at [1143, 542] on button "Next" at bounding box center [1136, 548] width 42 height 22
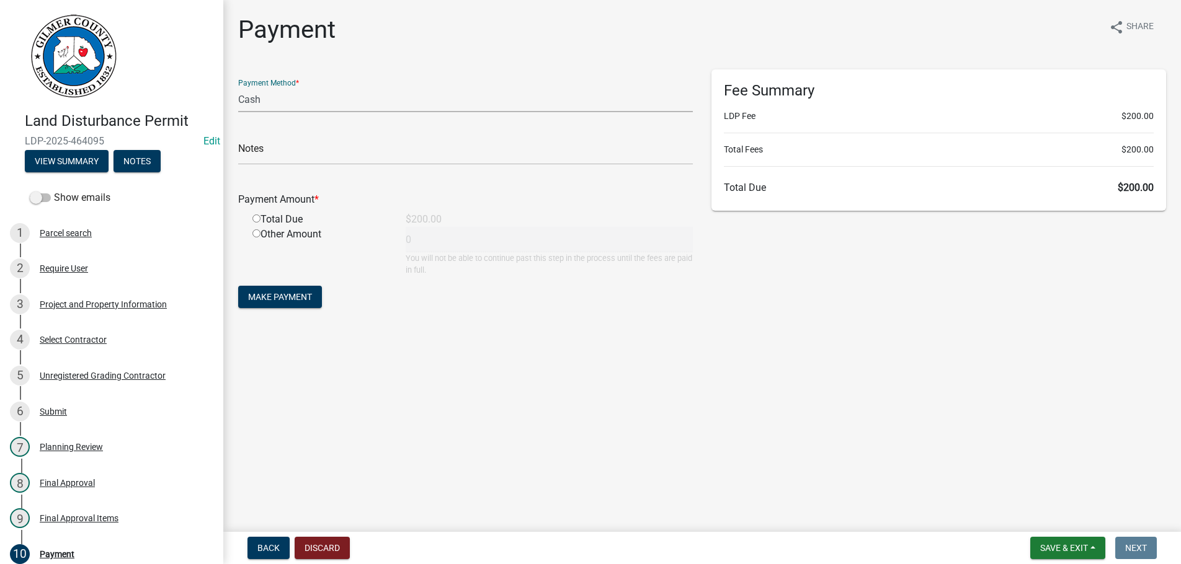
click at [238, 87] on select "Credit Card POS Check Cash" at bounding box center [465, 99] width 454 height 25
select select "1: 0"
click option "Check" at bounding box center [0, 0] width 0 height 0
click at [299, 150] on input "text" at bounding box center [465, 152] width 454 height 25
type input "2517"
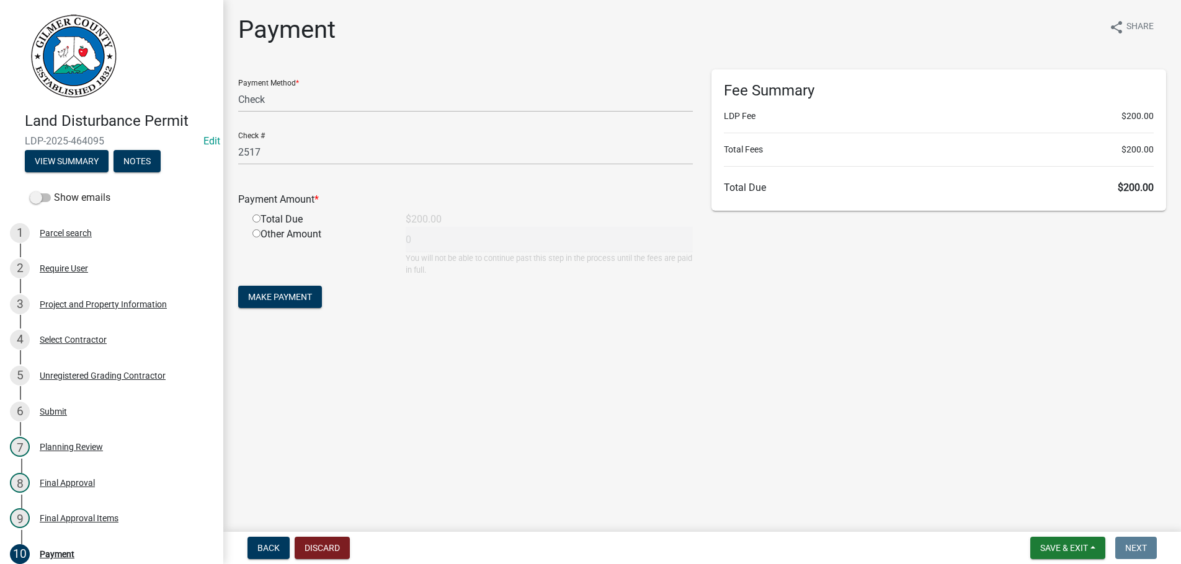
click at [252, 215] on input "radio" at bounding box center [256, 219] width 8 height 8
radio input "true"
type input "200"
click at [238, 286] on button "Make Payment" at bounding box center [280, 297] width 84 height 22
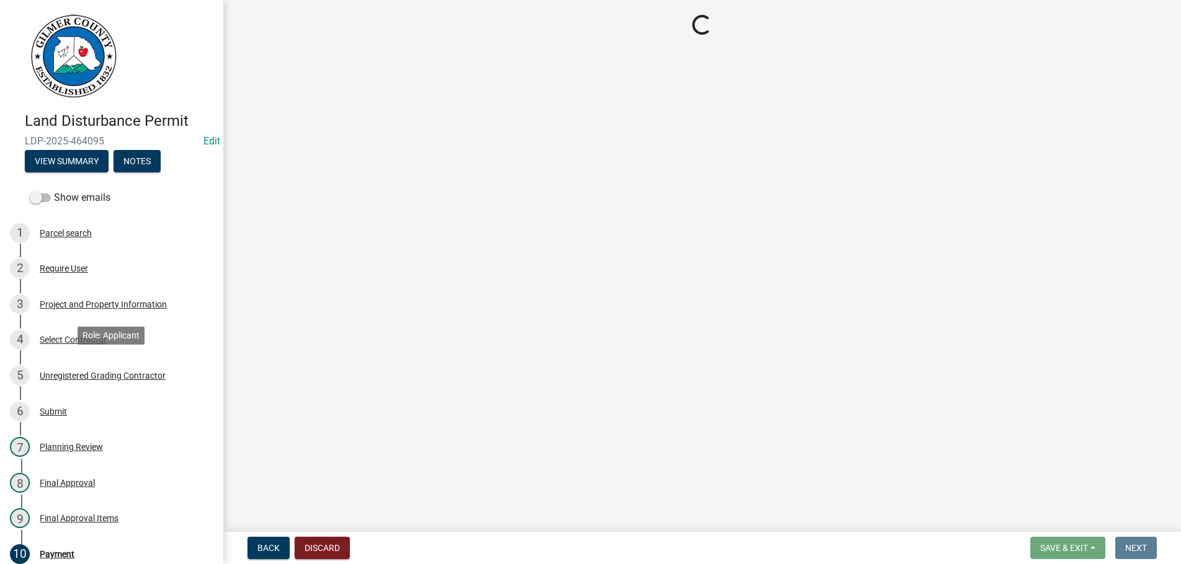
scroll to position [266, 0]
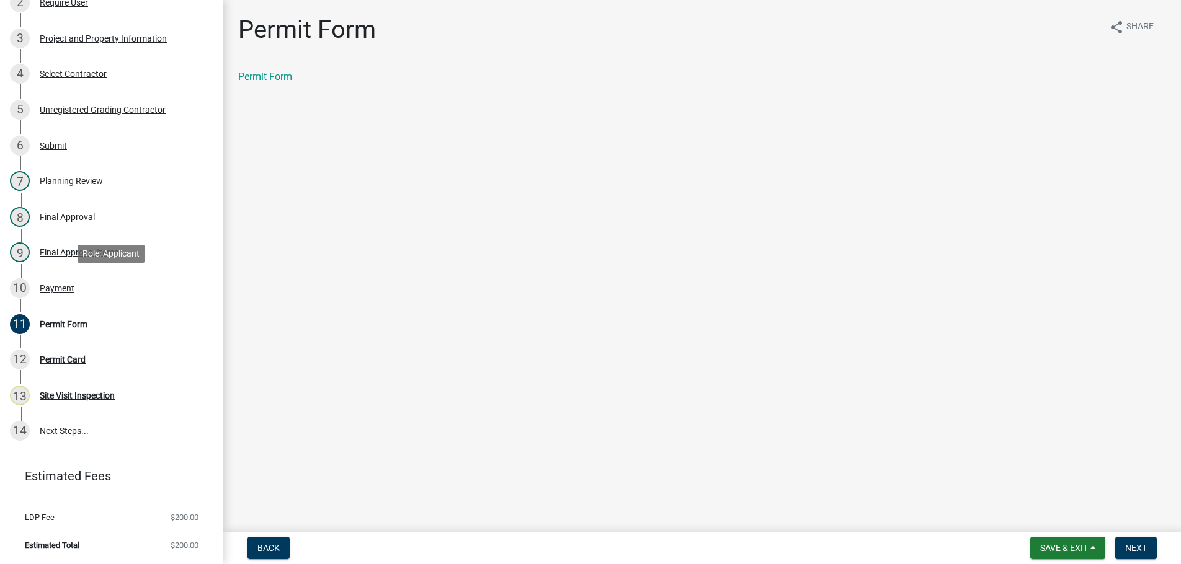
click at [51, 288] on div "Payment" at bounding box center [57, 288] width 35 height 9
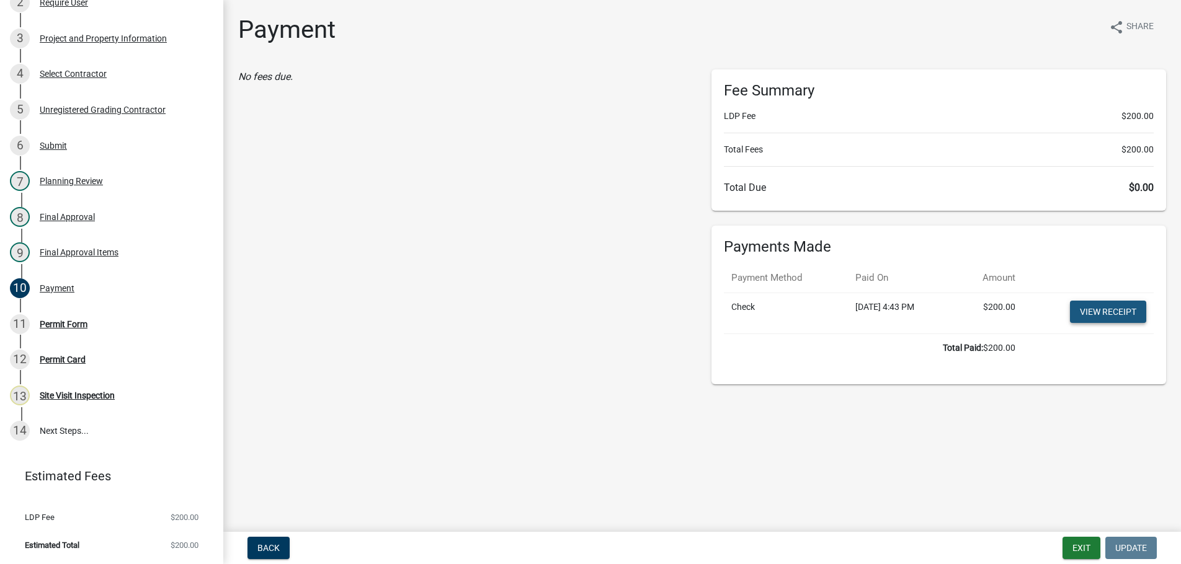
click at [1093, 312] on link "View receipt" at bounding box center [1108, 312] width 76 height 22
click at [61, 321] on div "Permit Form" at bounding box center [64, 324] width 48 height 9
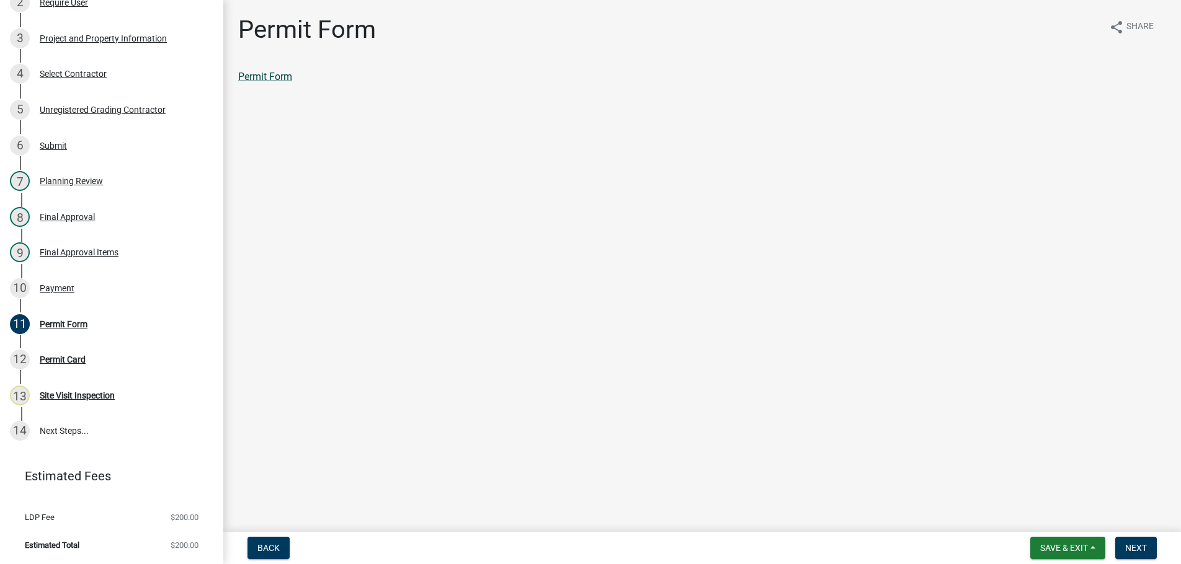
click at [270, 78] on link "Permit Form" at bounding box center [265, 77] width 54 height 12
click at [1135, 549] on span "Next" at bounding box center [1136, 548] width 22 height 10
click at [267, 78] on link "Permit Card" at bounding box center [263, 77] width 51 height 12
click at [1145, 548] on span "Next" at bounding box center [1136, 548] width 22 height 10
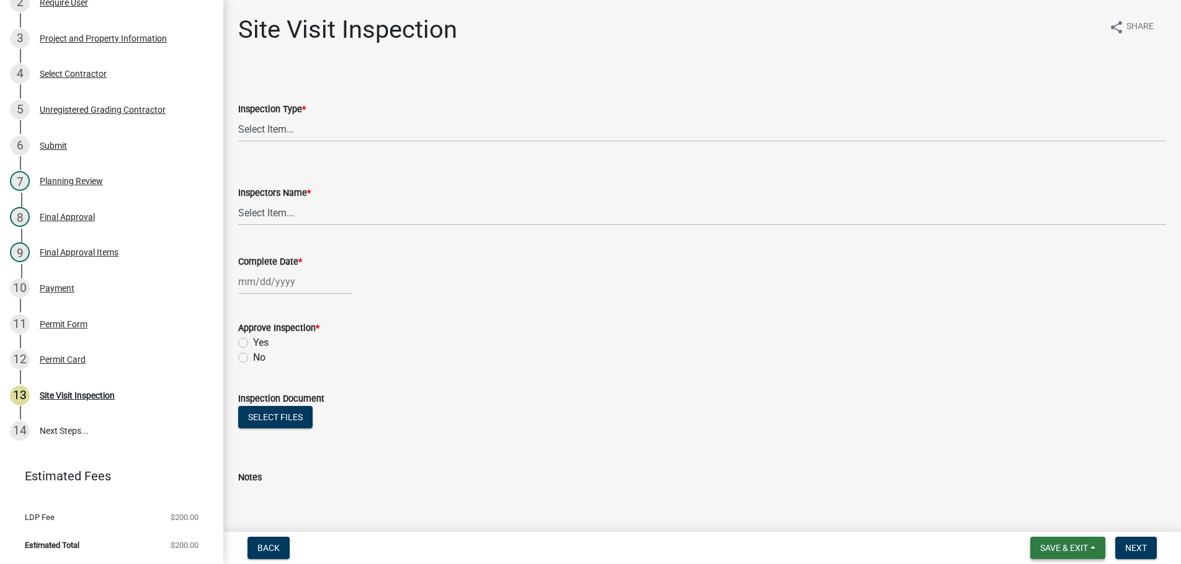
click at [1076, 549] on span "Save & Exit" at bounding box center [1064, 548] width 48 height 10
click at [1066, 513] on button "Save & Exit" at bounding box center [1055, 516] width 99 height 30
